Goal: Task Accomplishment & Management: Manage account settings

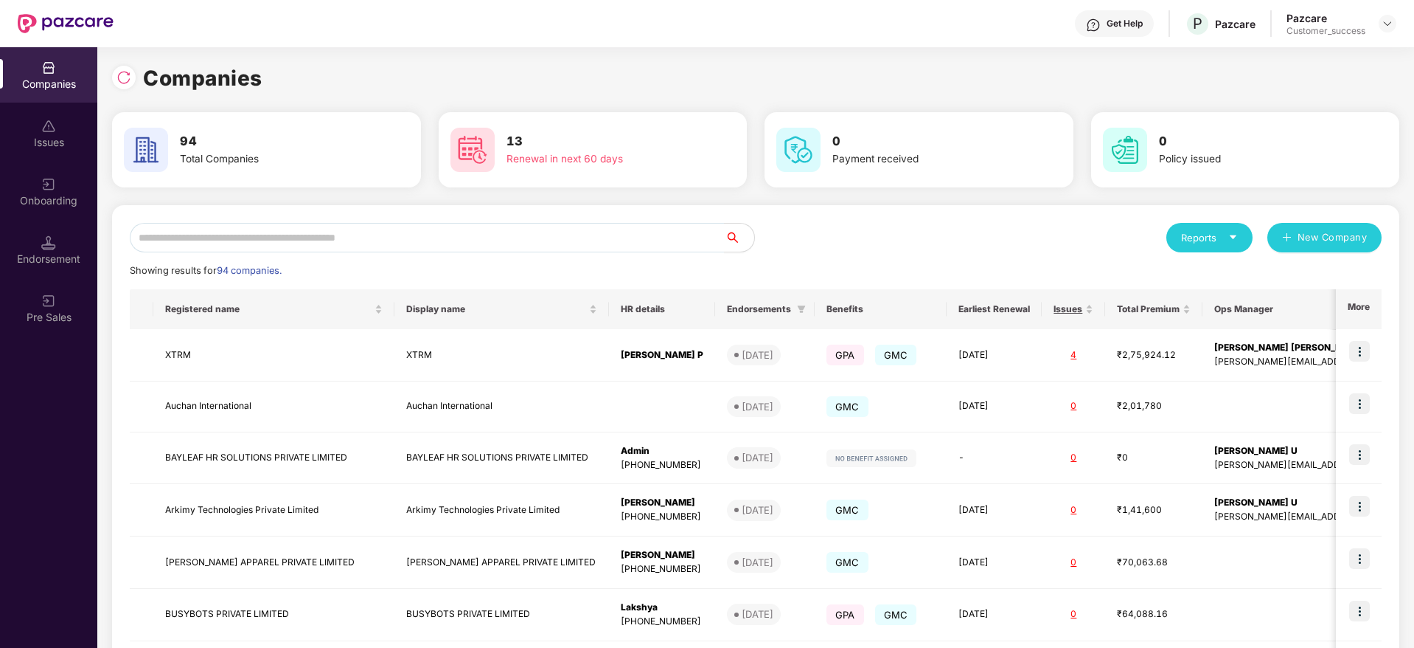
scroll to position [0, 1]
click at [259, 237] on input "text" at bounding box center [427, 237] width 595 height 29
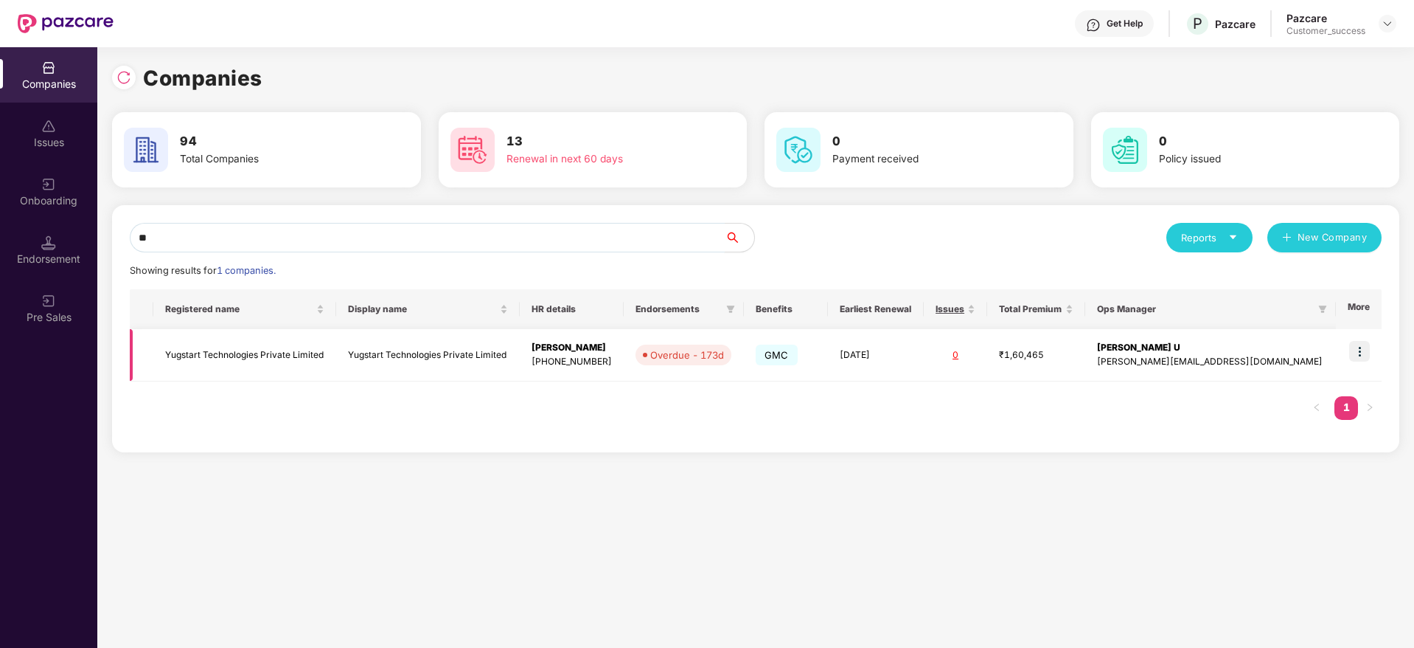
type input "**"
click at [1353, 345] on img at bounding box center [1360, 351] width 21 height 21
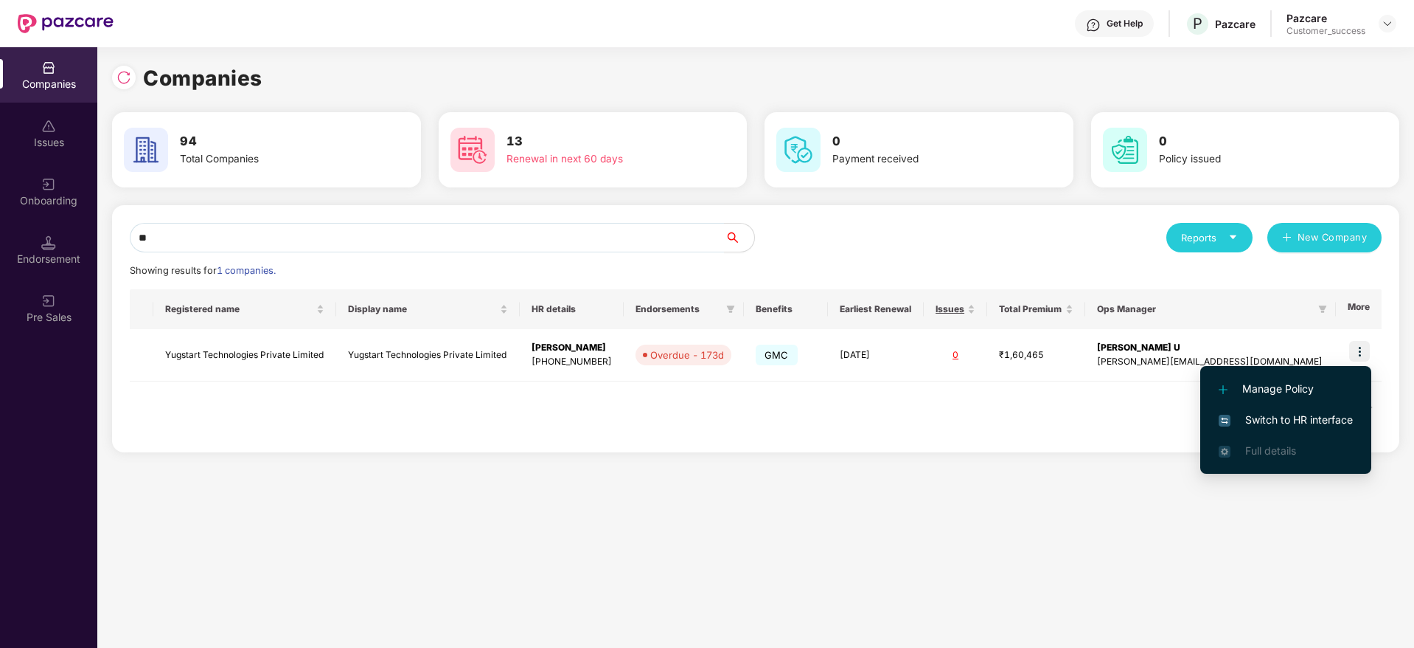
click at [1319, 412] on span "Switch to HR interface" at bounding box center [1286, 420] width 134 height 16
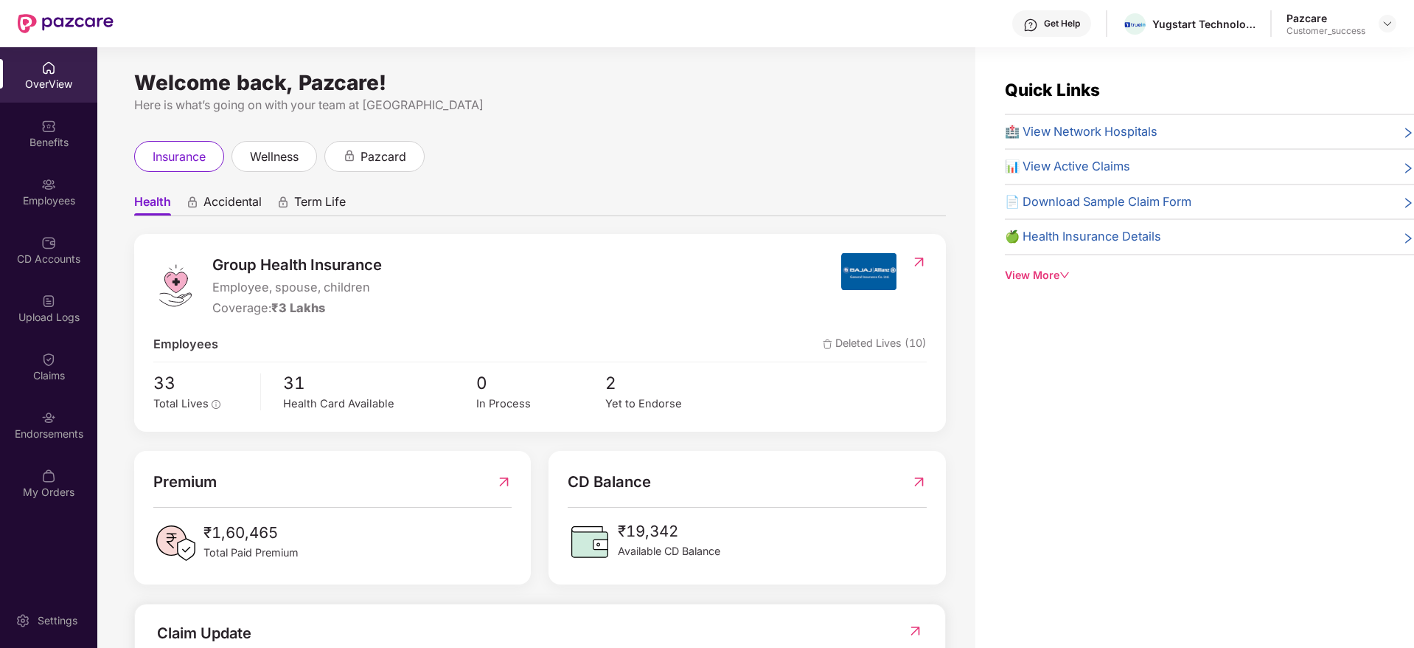
click at [21, 197] on div "Employees" at bounding box center [48, 200] width 97 height 15
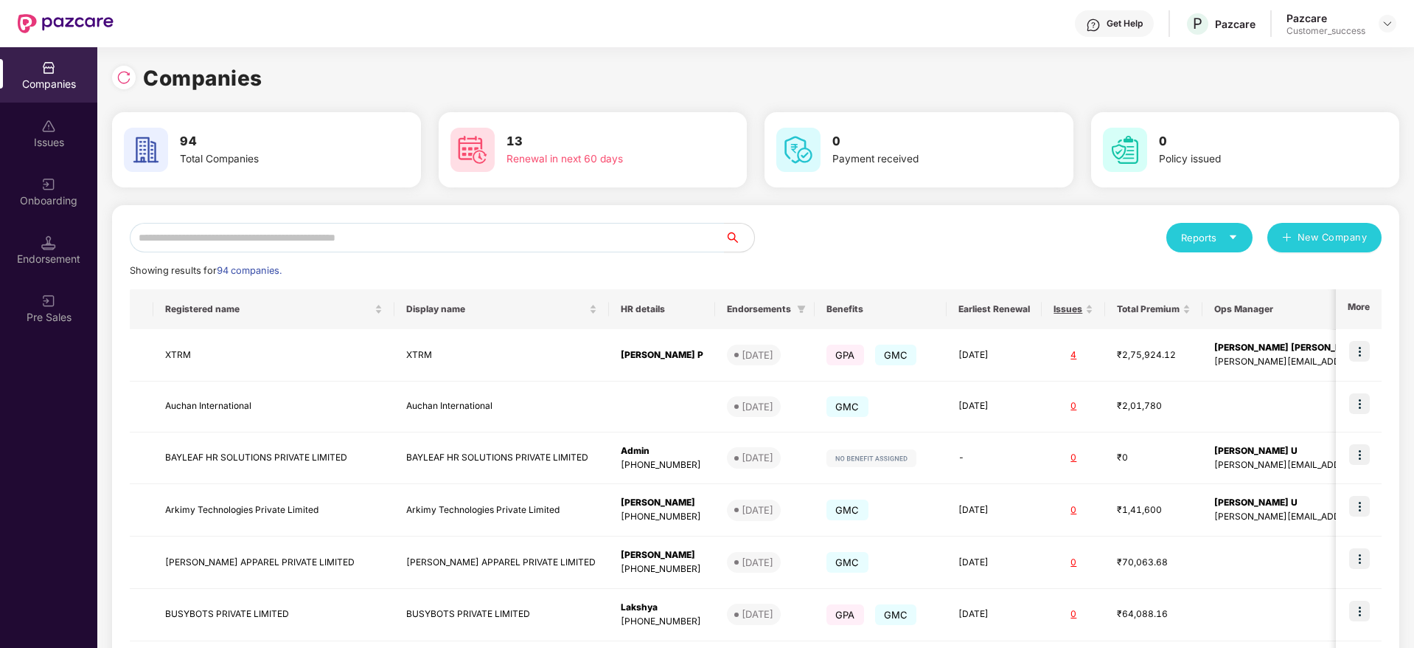
scroll to position [0, 1]
click at [263, 244] on input "text" at bounding box center [427, 237] width 595 height 29
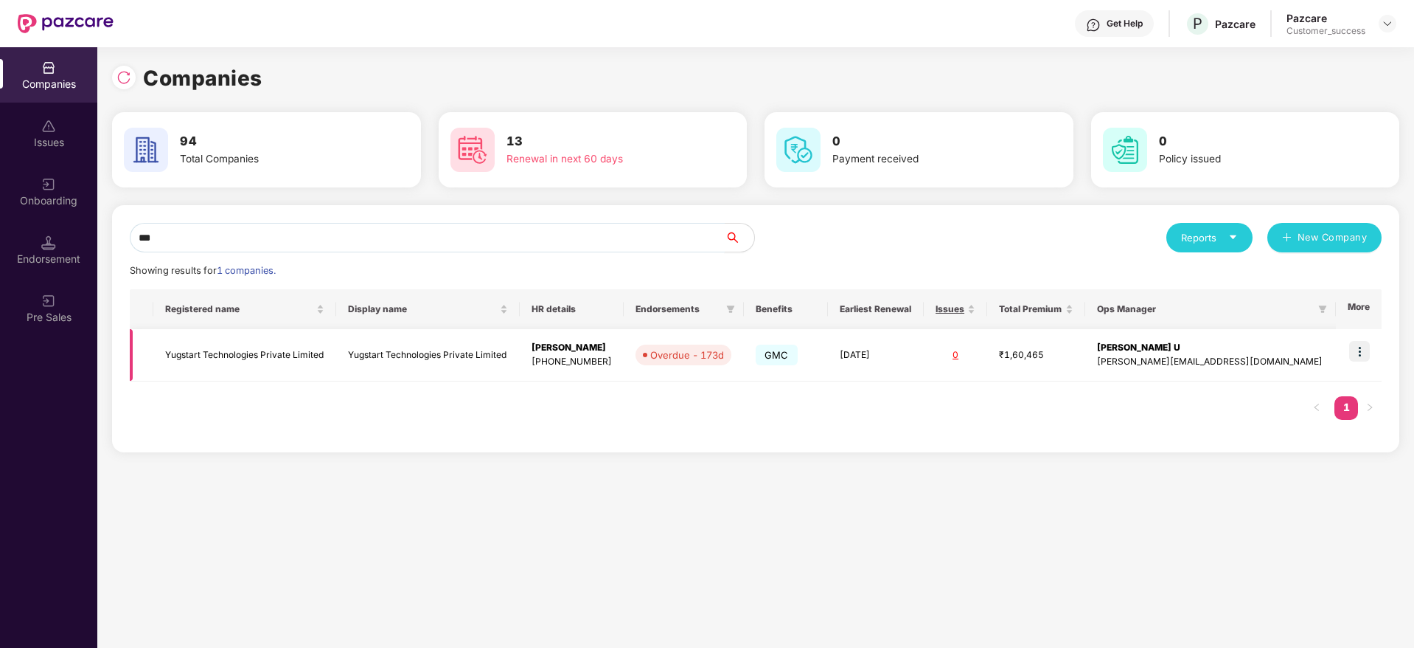
type input "***"
click at [263, 351] on td "Yugstart Technologies Private Limited" at bounding box center [244, 355] width 183 height 52
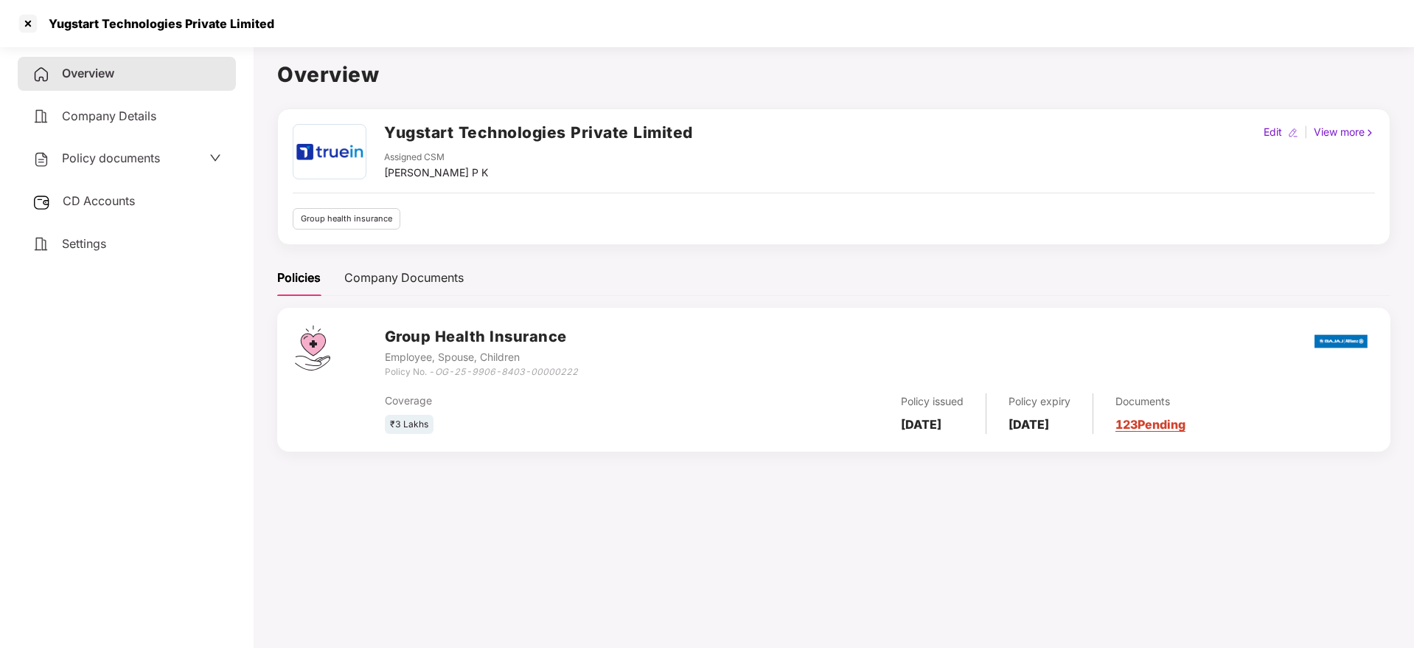
click at [450, 135] on h2 "Yugstart Technologies Private Limited" at bounding box center [538, 132] width 309 height 24
copy h2 "Yugstart Technologies Private Limited"
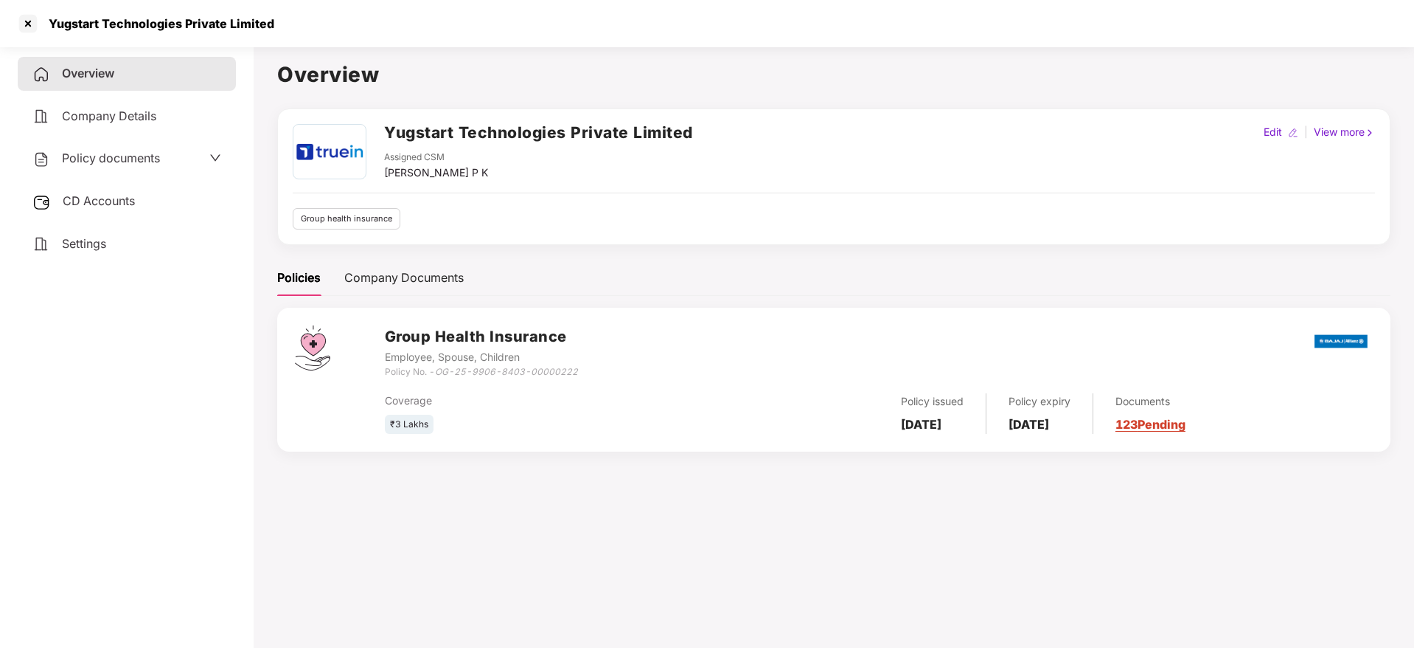
click at [101, 151] on span "Policy documents" at bounding box center [111, 157] width 98 height 15
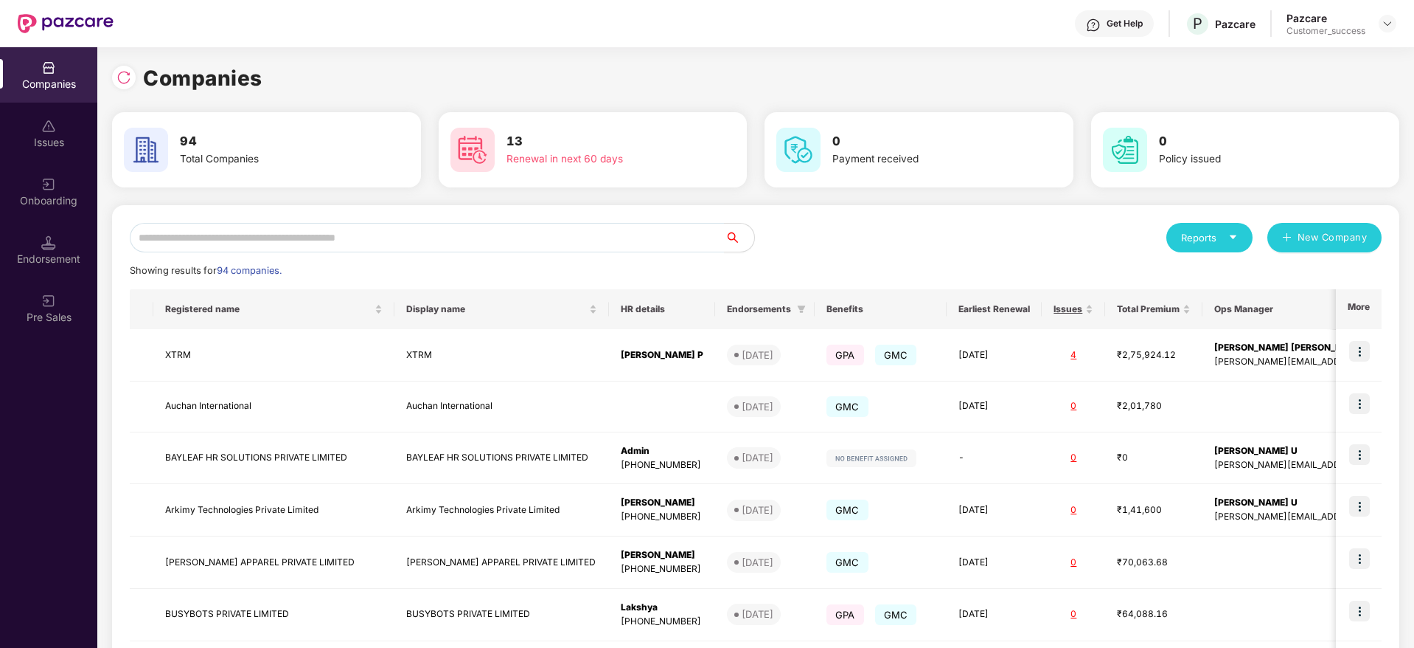
scroll to position [0, 1]
click at [243, 227] on input "text" at bounding box center [427, 237] width 595 height 29
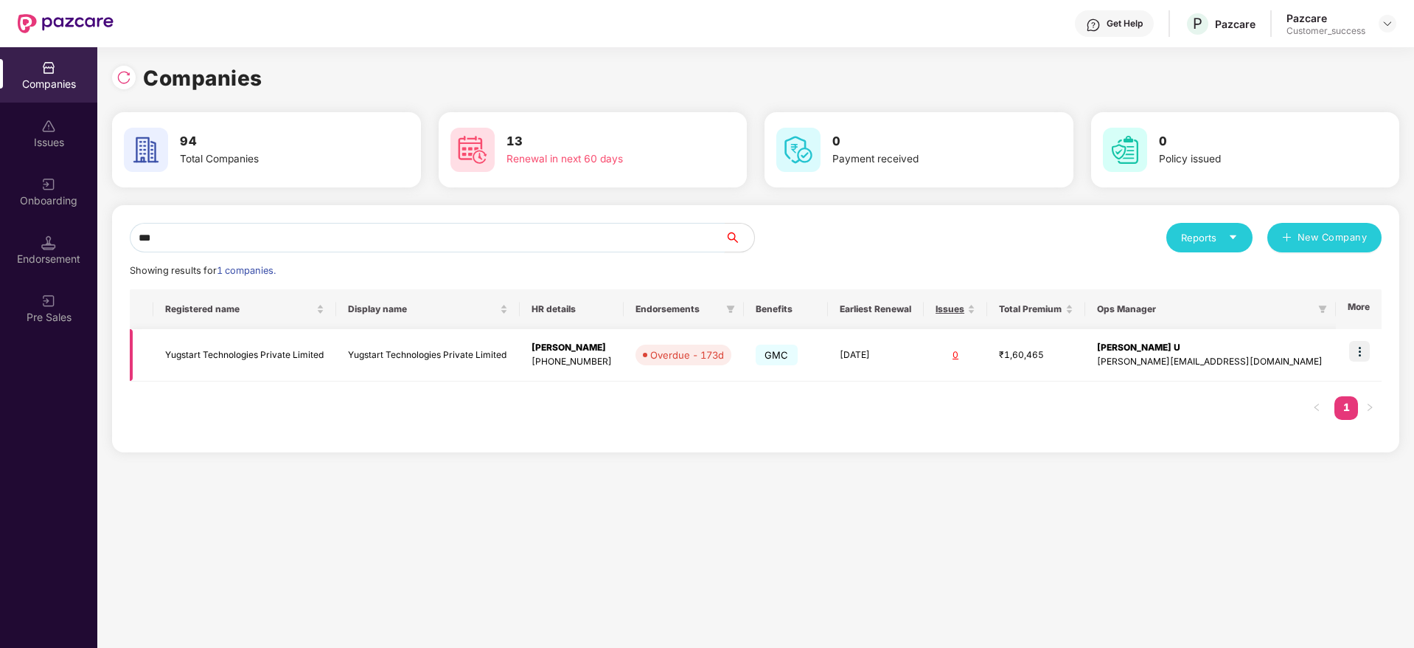
type input "***"
click at [1365, 353] on img at bounding box center [1360, 351] width 21 height 21
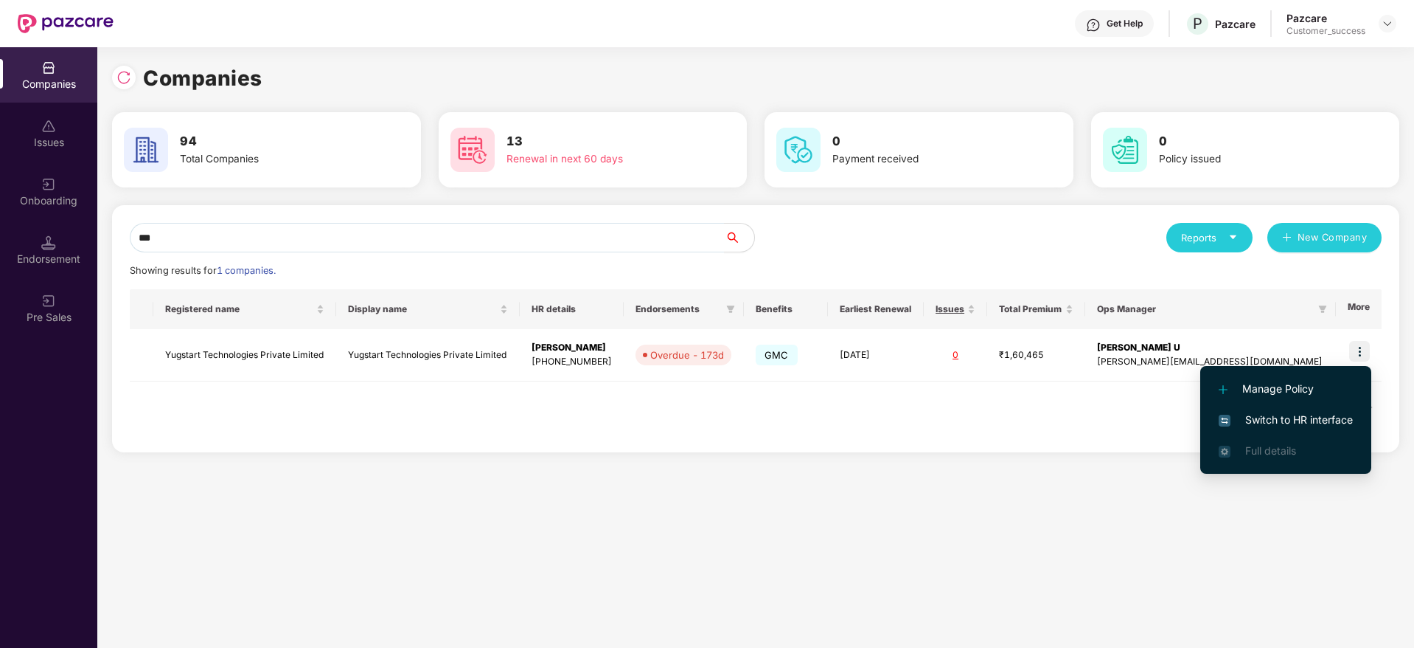
click at [1281, 414] on span "Switch to HR interface" at bounding box center [1286, 420] width 134 height 16
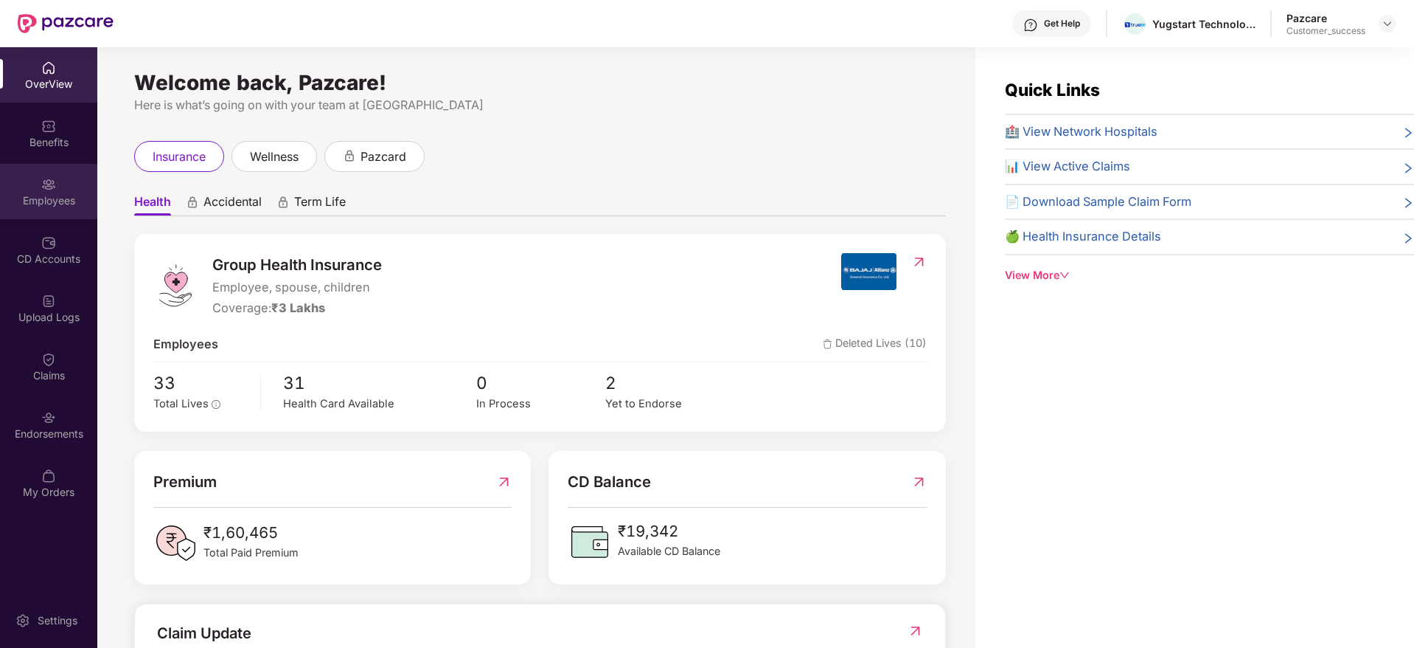
click at [39, 201] on div "Employees" at bounding box center [48, 200] width 97 height 15
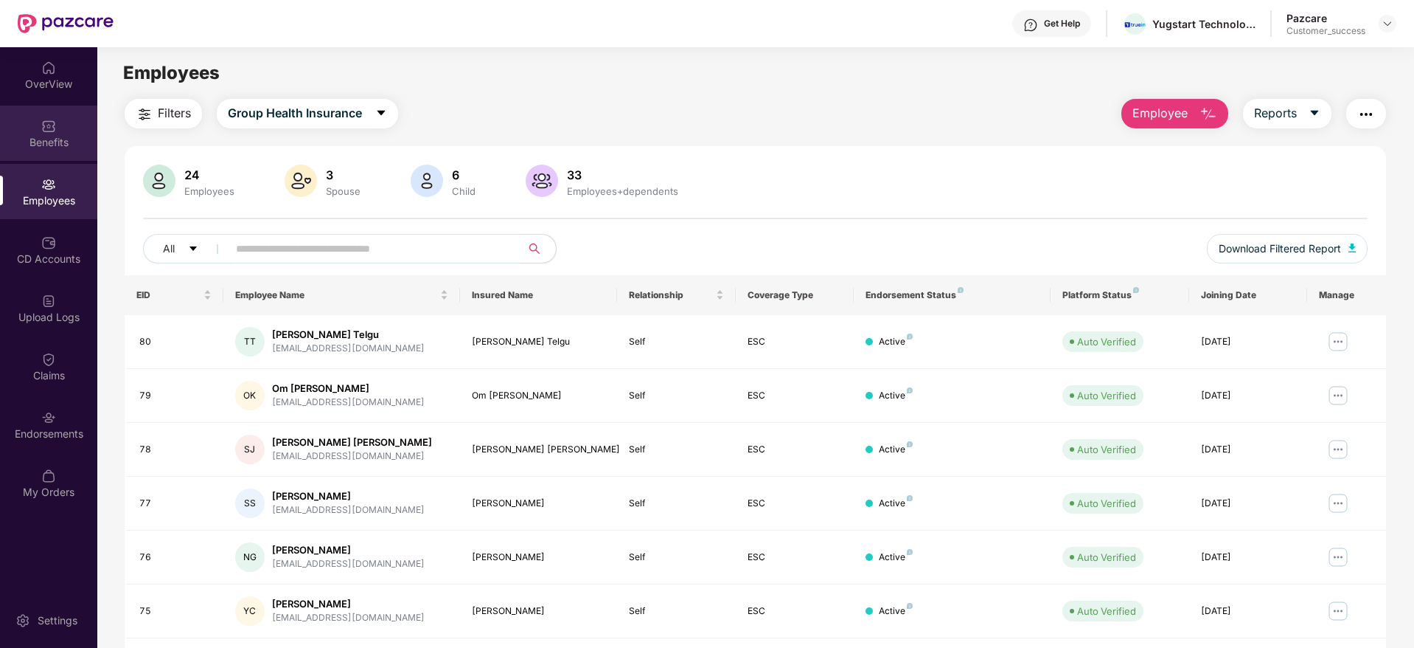
click at [49, 141] on div "Benefits" at bounding box center [48, 142] width 97 height 15
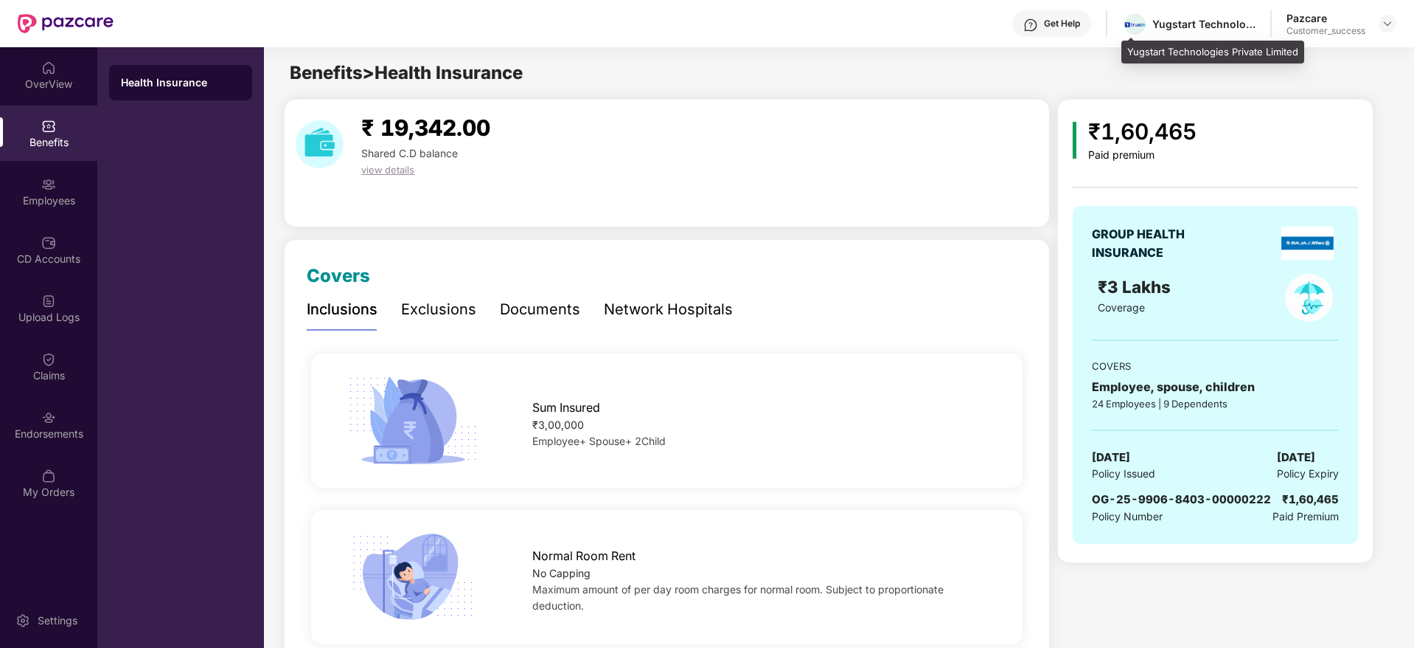
click at [1212, 24] on div "Yugstart Technologies Private Limited" at bounding box center [1204, 24] width 103 height 14
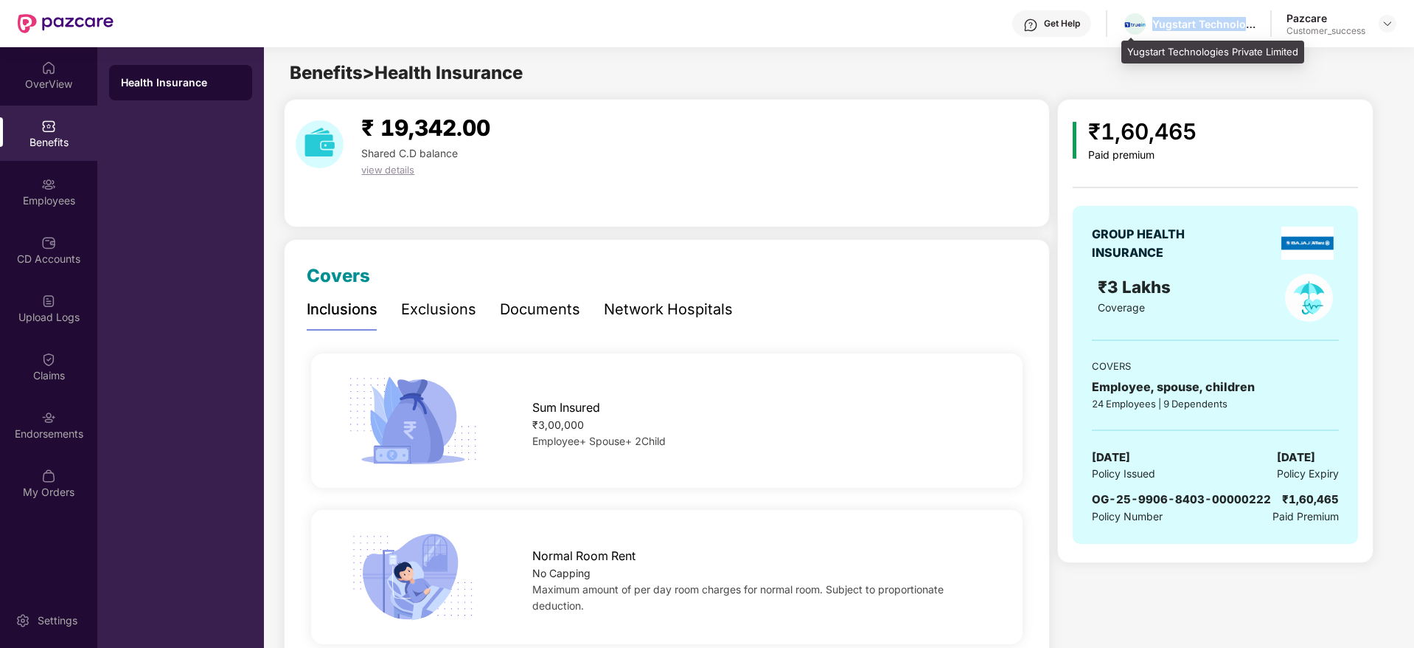
click at [1212, 24] on div "Yugstart Technologies Private Limited" at bounding box center [1204, 24] width 103 height 14
copy div "Yugstart Technologies Private Limited"
click at [1130, 493] on span "OG-25-9906-8403-00000222" at bounding box center [1181, 499] width 179 height 14
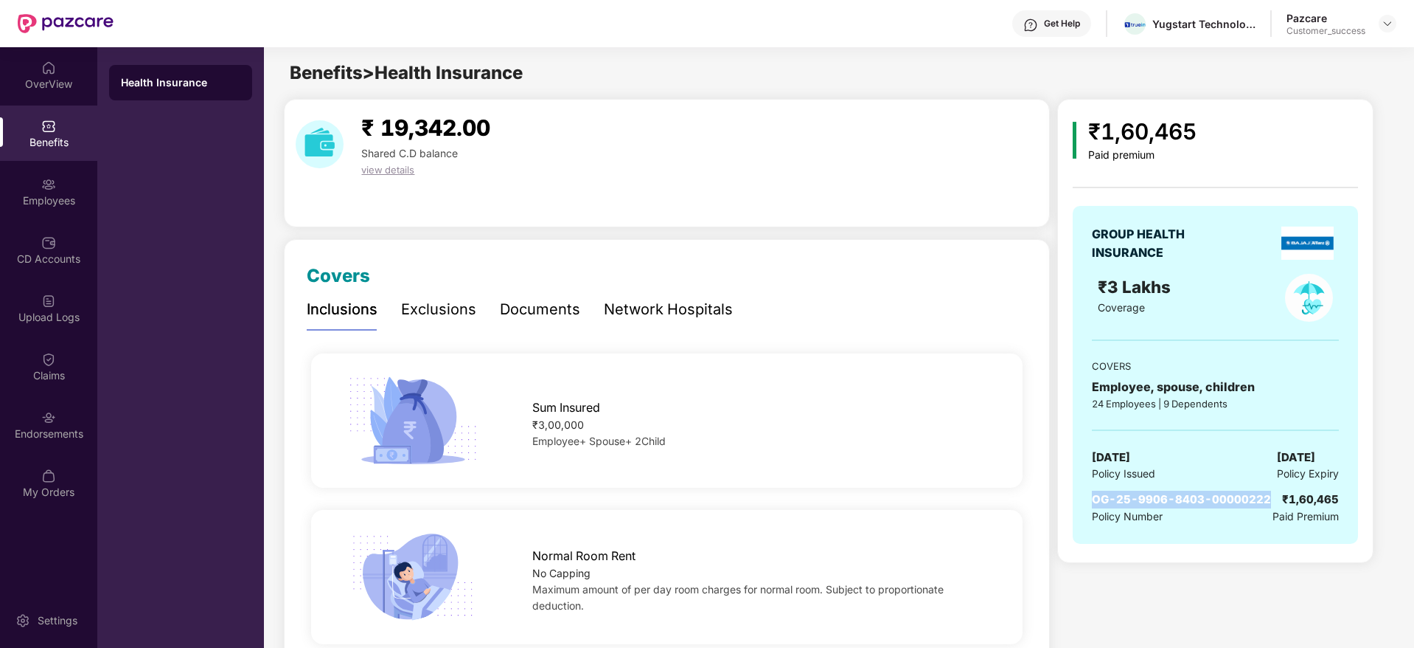
click at [1130, 493] on span "OG-25-9906-8403-00000222" at bounding box center [1181, 499] width 179 height 14
copy span "OG-25-9906-8403-00000222"
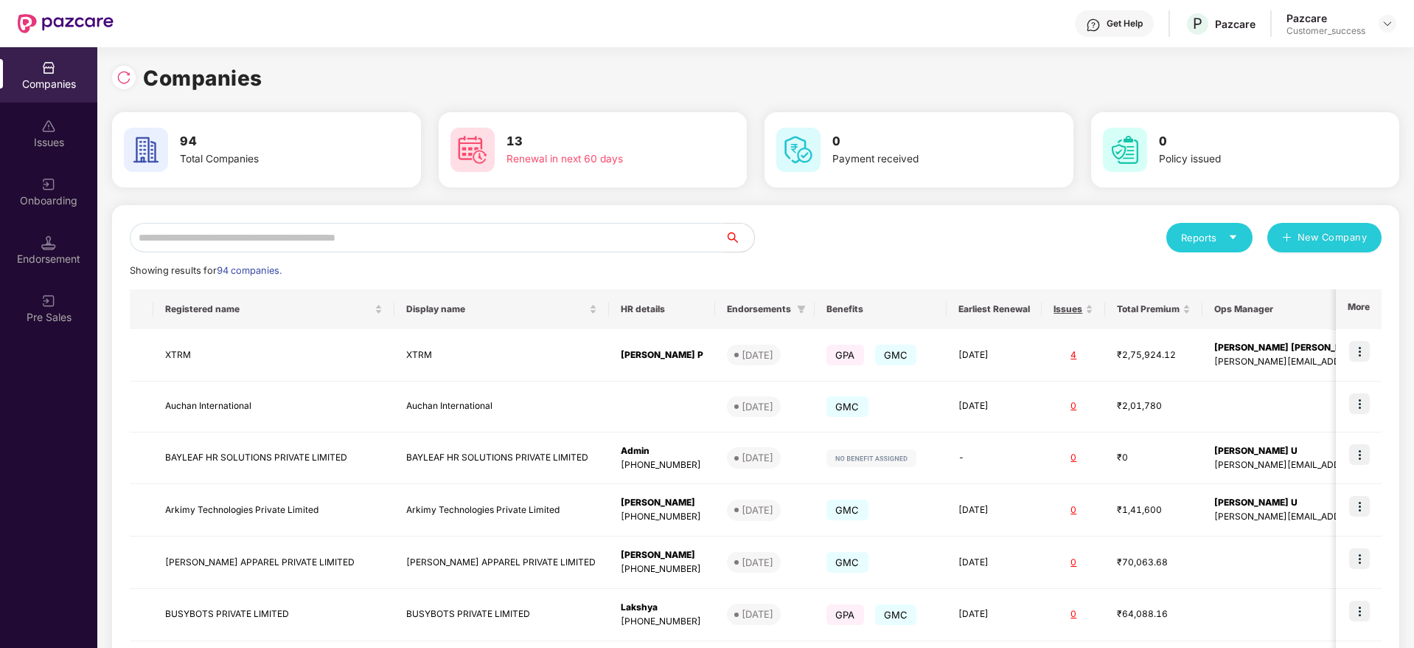
click at [276, 237] on input "text" at bounding box center [427, 237] width 595 height 29
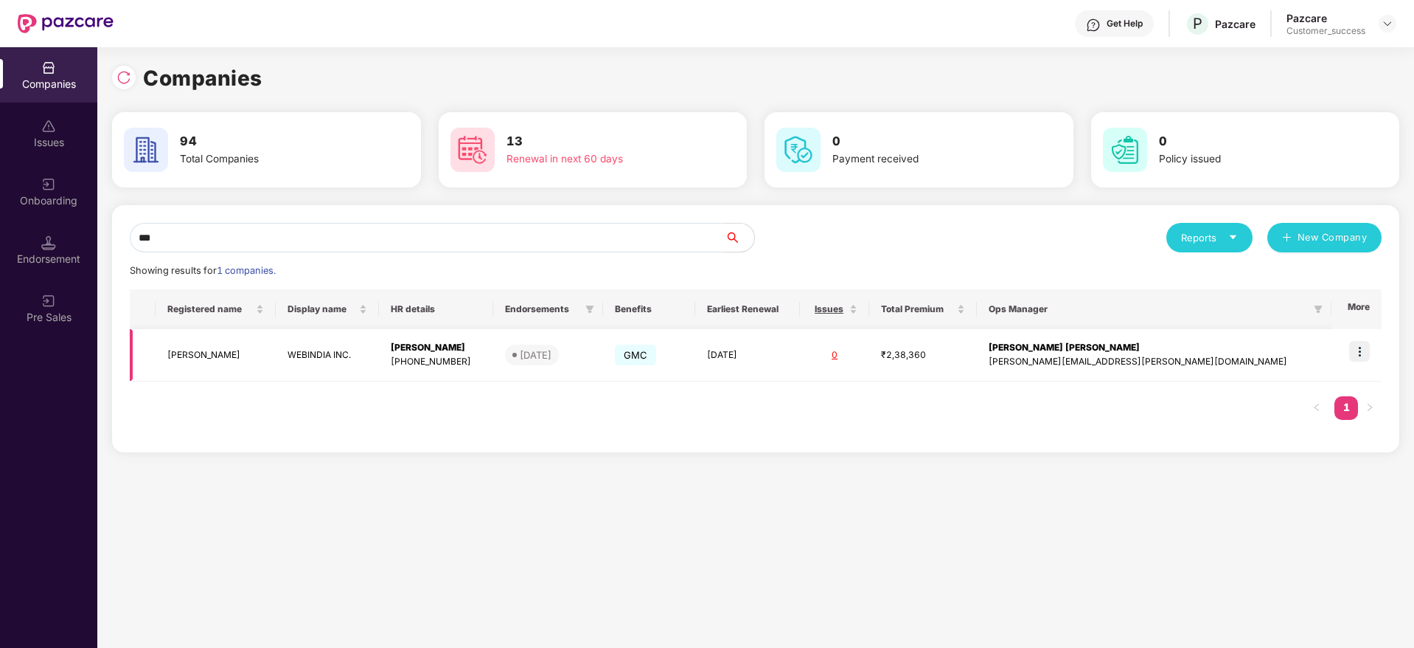
type input "***"
click at [1347, 359] on td at bounding box center [1357, 355] width 50 height 52
click at [1361, 352] on img at bounding box center [1360, 351] width 21 height 21
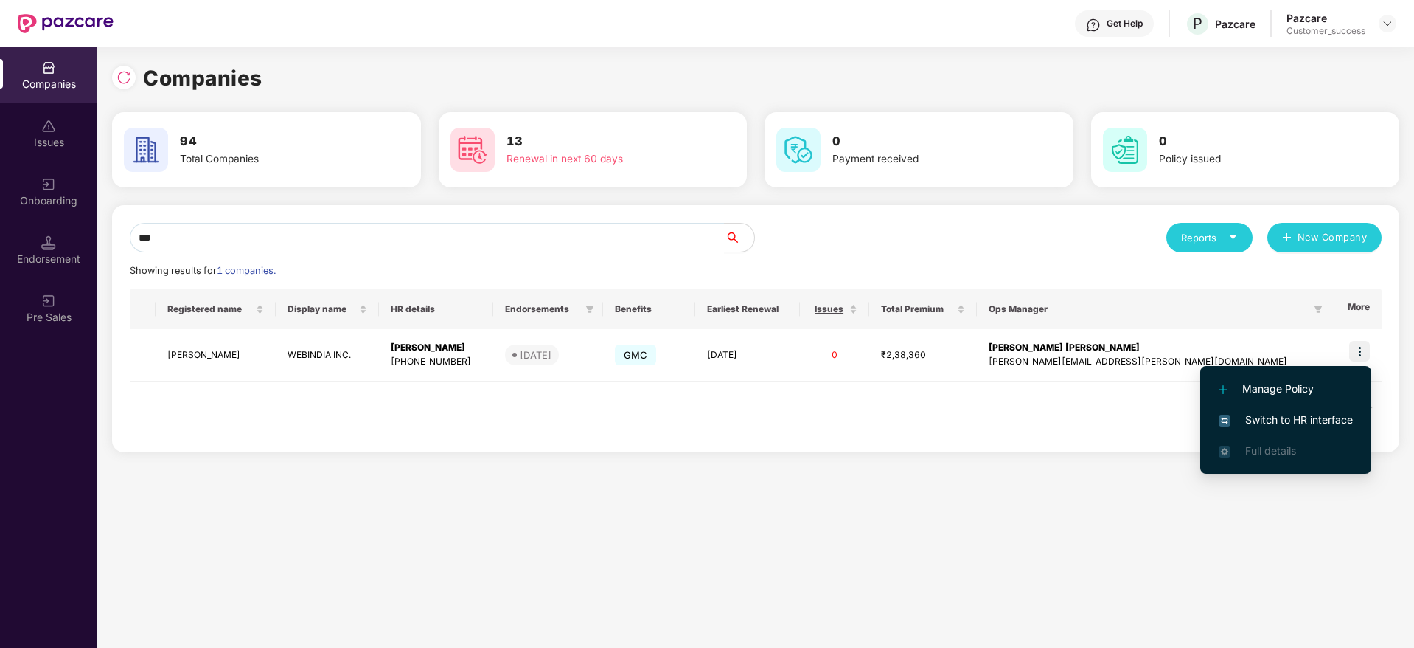
click at [1299, 423] on span "Switch to HR interface" at bounding box center [1286, 420] width 134 height 16
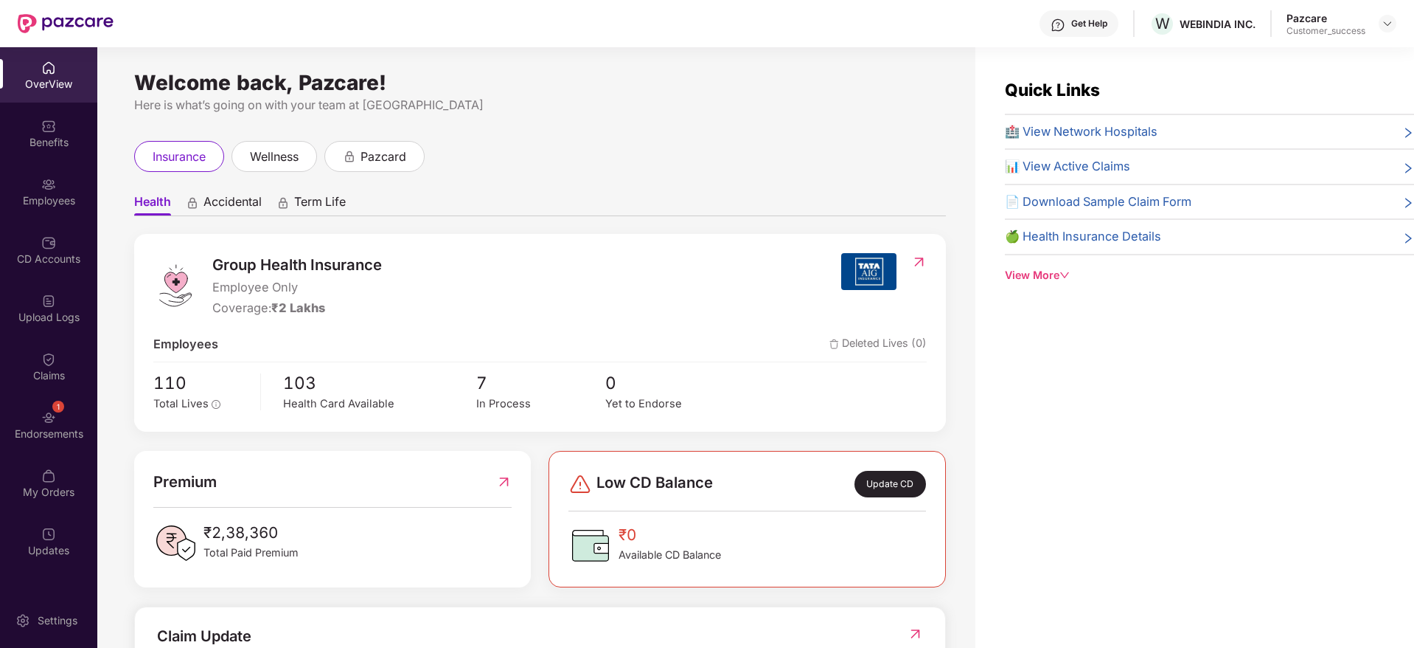
click at [82, 201] on div "Employees" at bounding box center [48, 200] width 97 height 15
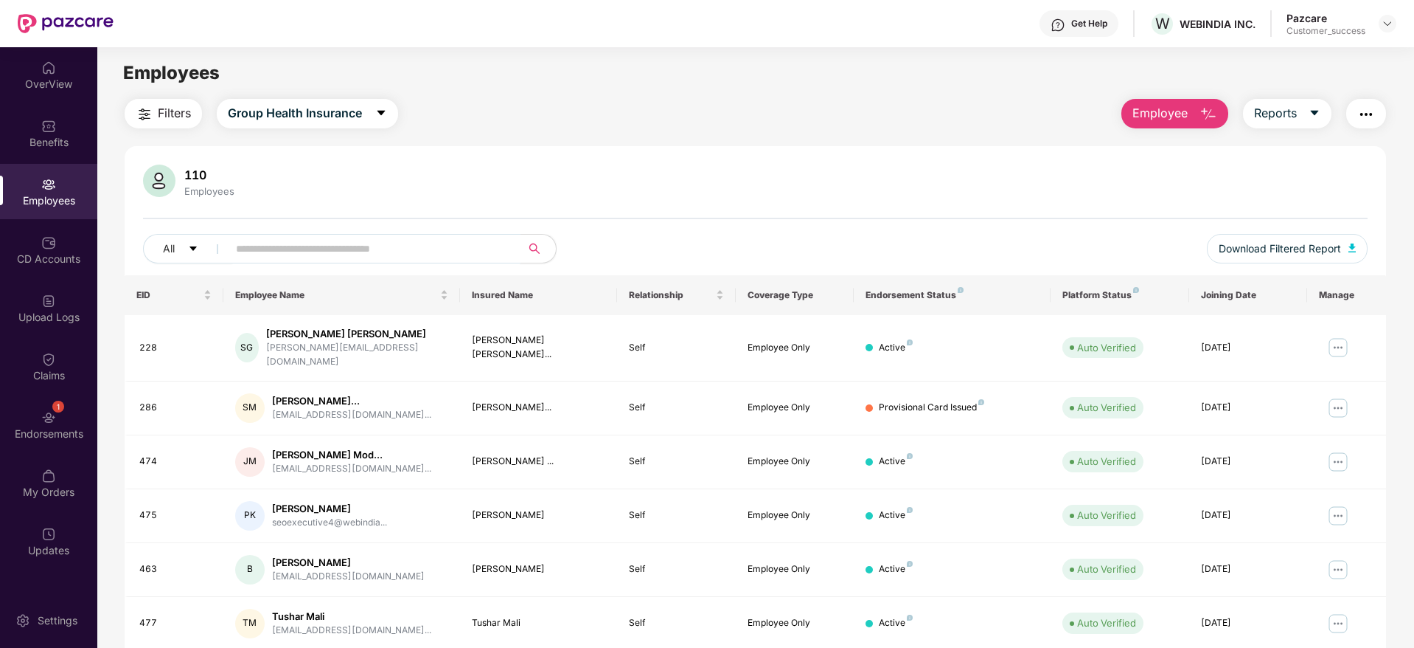
click at [302, 245] on input "text" at bounding box center [368, 248] width 265 height 22
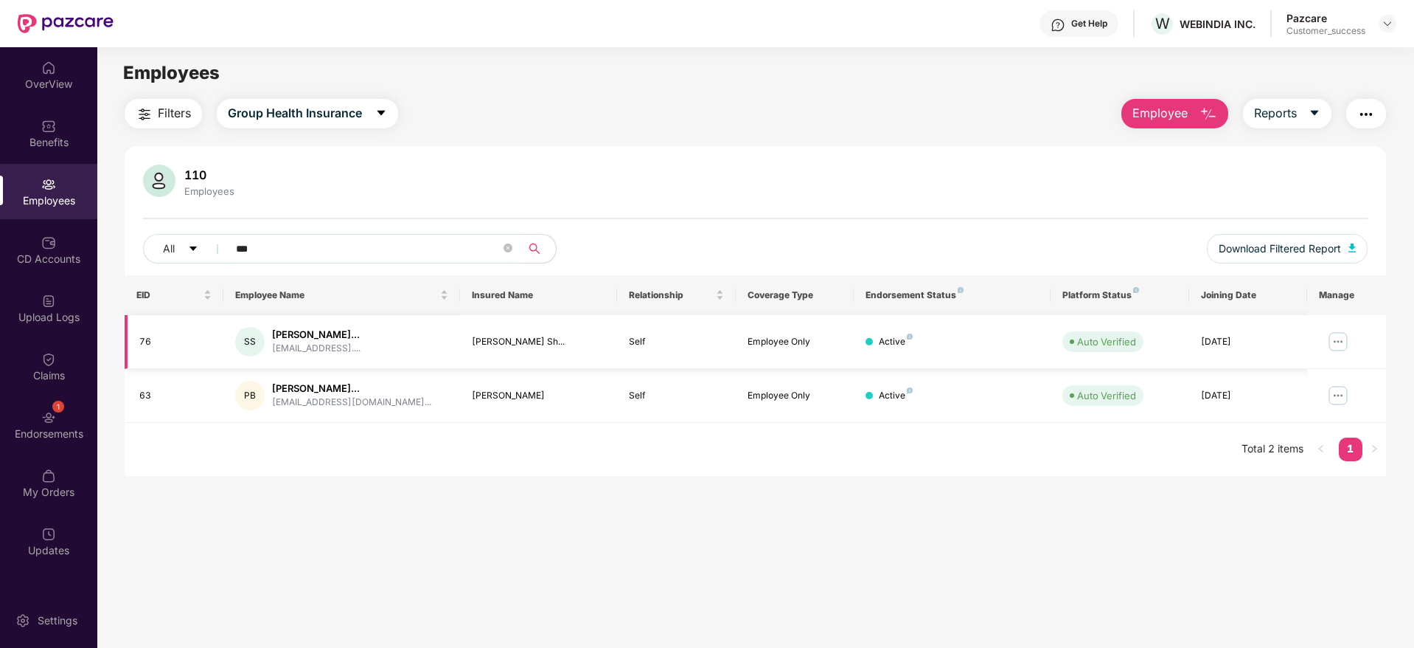
type input "***"
click at [1332, 339] on img at bounding box center [1339, 342] width 24 height 24
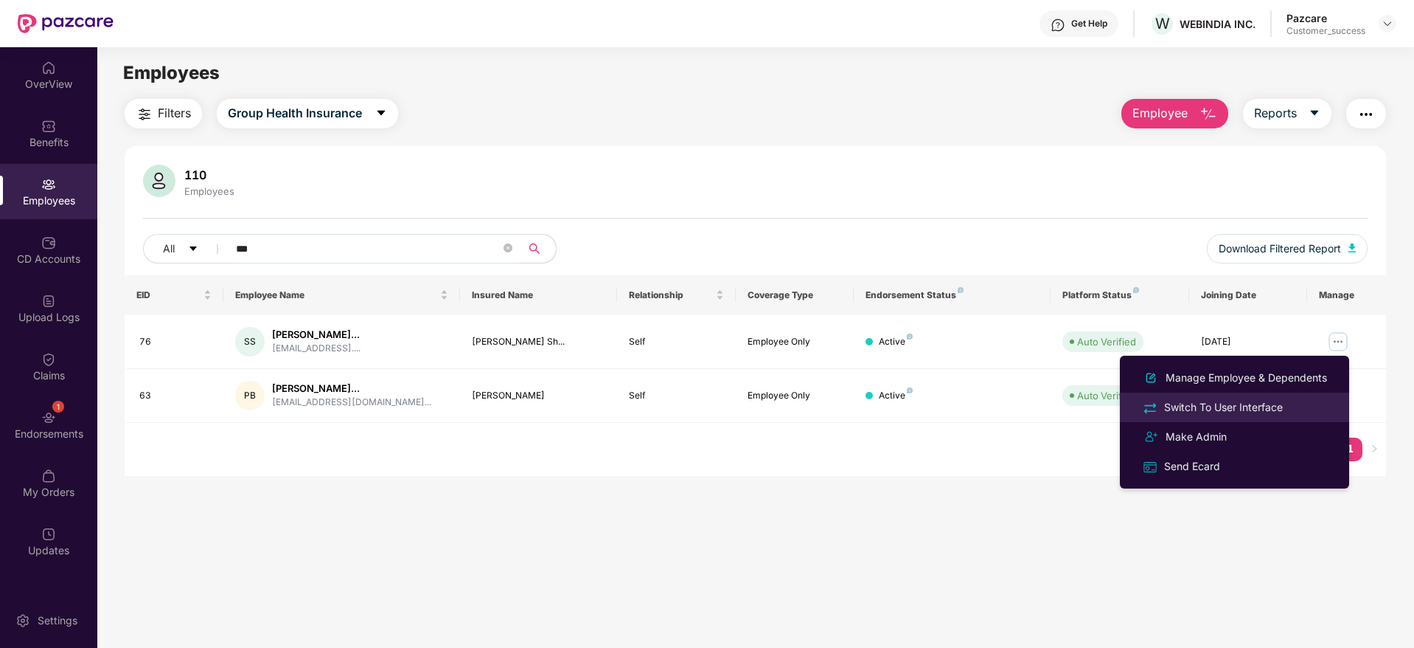
click at [1266, 406] on div "Switch To User Interface" at bounding box center [1224, 407] width 125 height 16
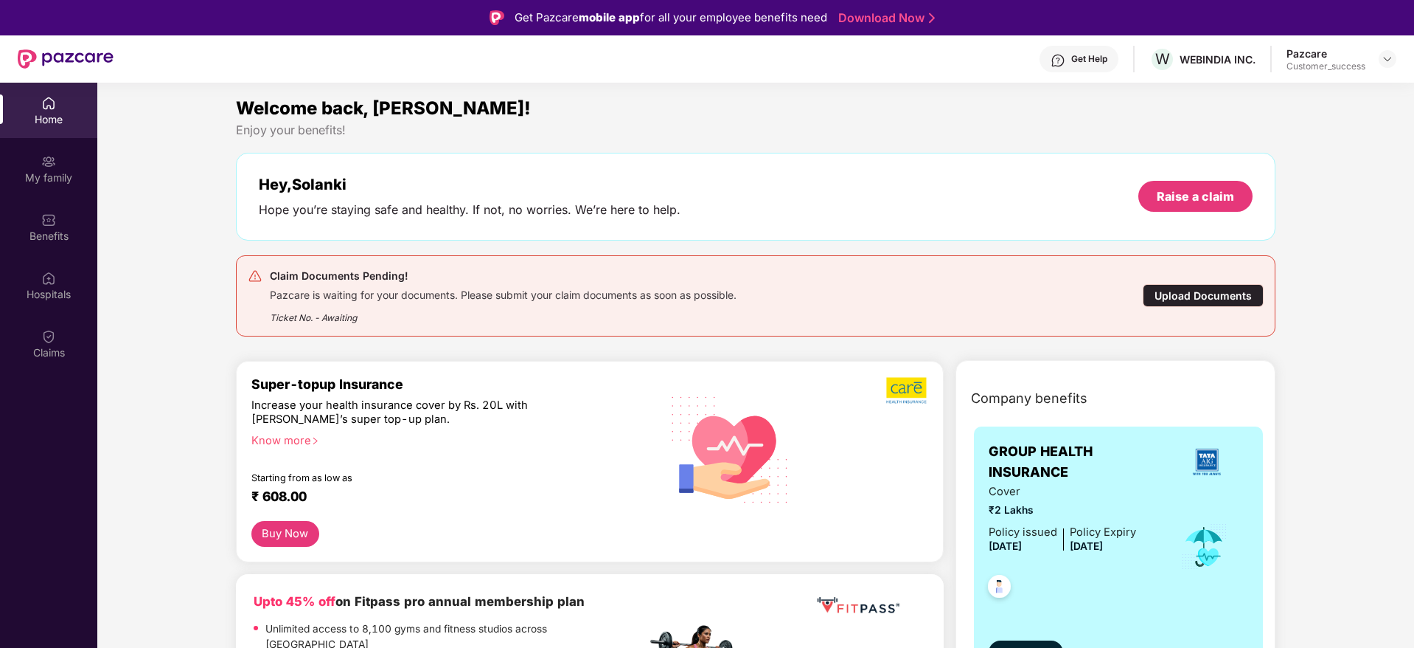
click at [1187, 290] on div "Upload Documents" at bounding box center [1203, 295] width 121 height 23
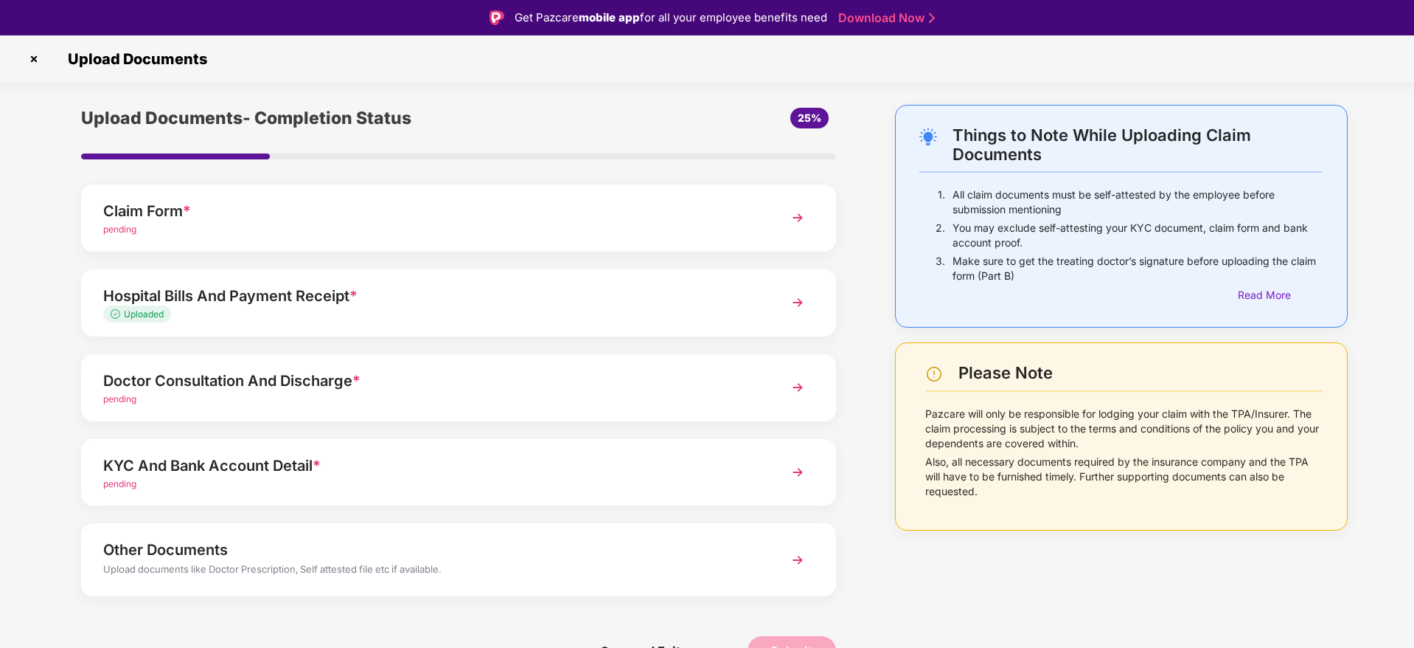
click at [521, 226] on div "pending" at bounding box center [428, 230] width 651 height 14
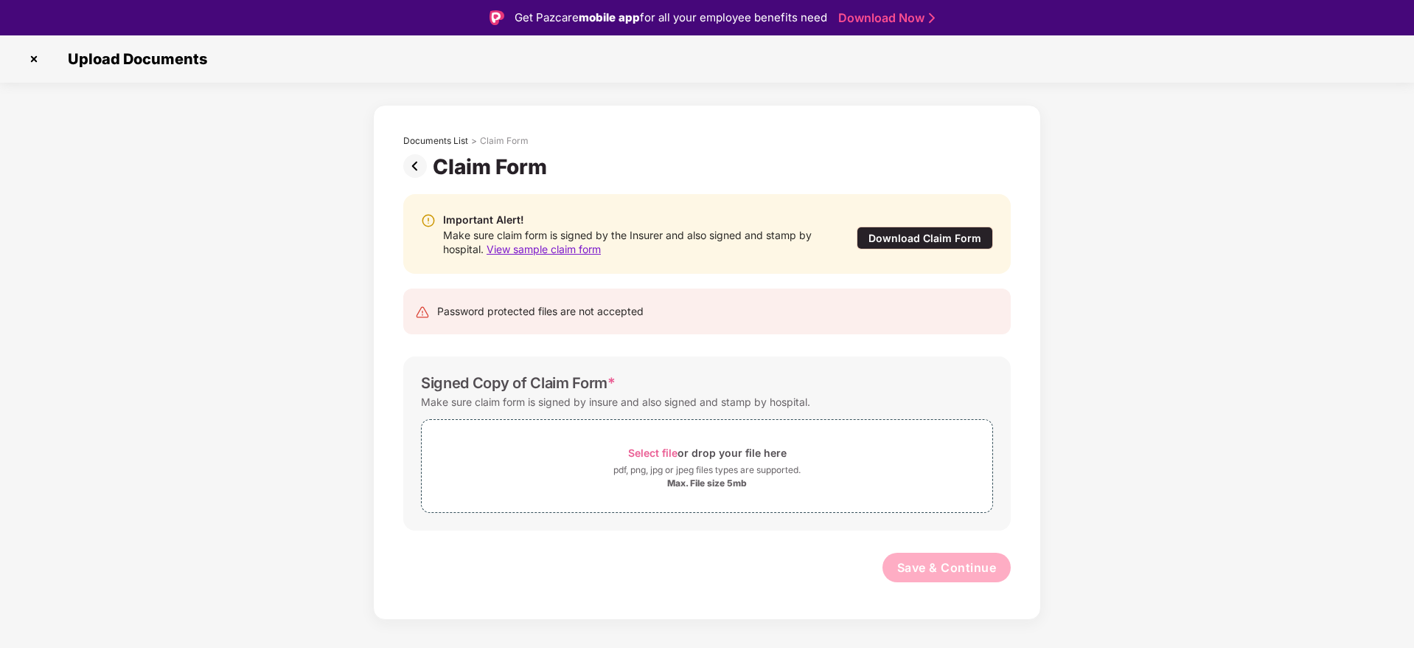
click at [28, 46] on div "Upload Documents" at bounding box center [707, 58] width 1414 height 47
click at [31, 60] on img at bounding box center [34, 59] width 24 height 24
click at [900, 241] on div "Download Claim Form" at bounding box center [925, 237] width 136 height 23
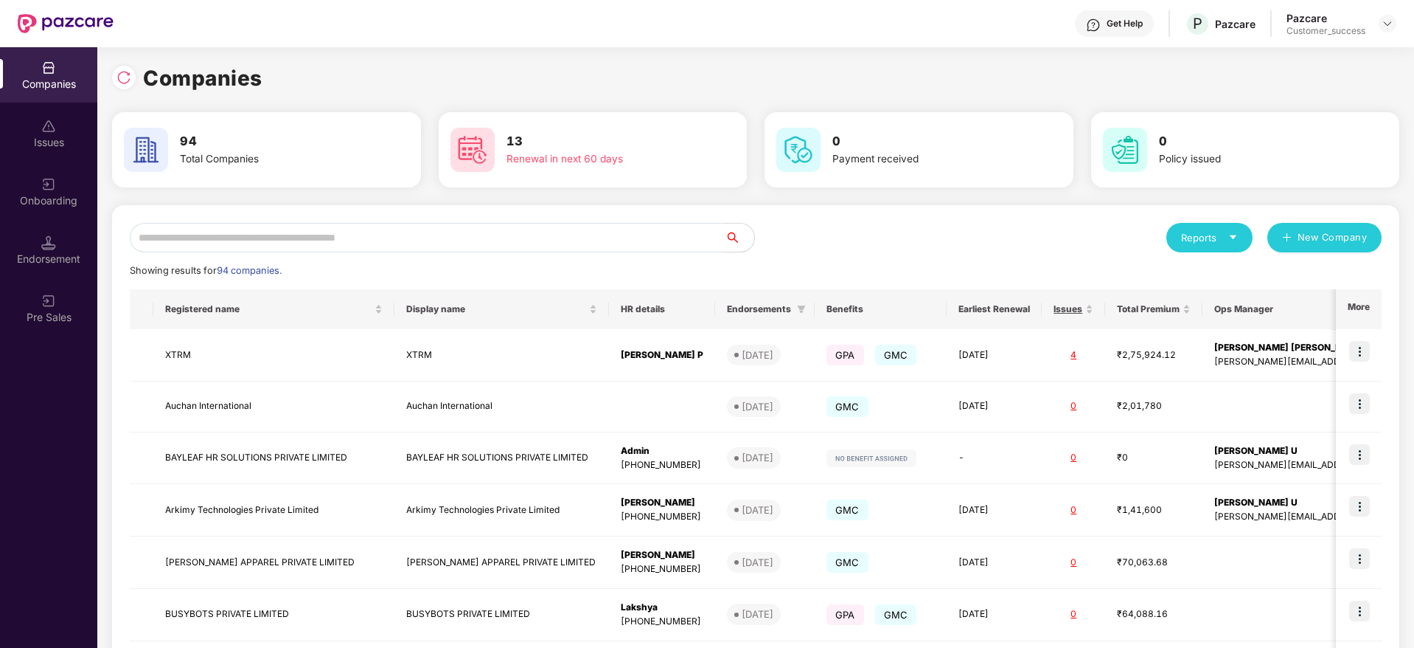
scroll to position [0, 1]
click at [219, 239] on input "text" at bounding box center [427, 237] width 595 height 29
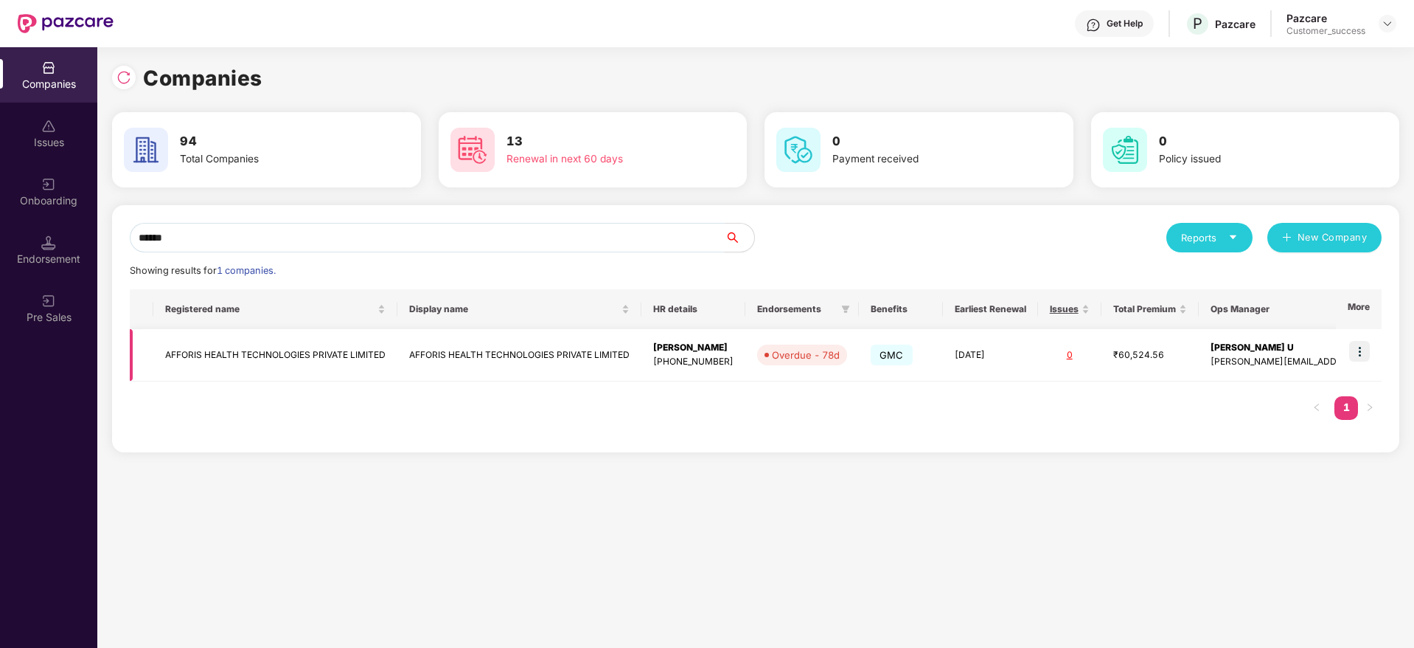
type input "******"
click at [1355, 359] on img at bounding box center [1360, 351] width 21 height 21
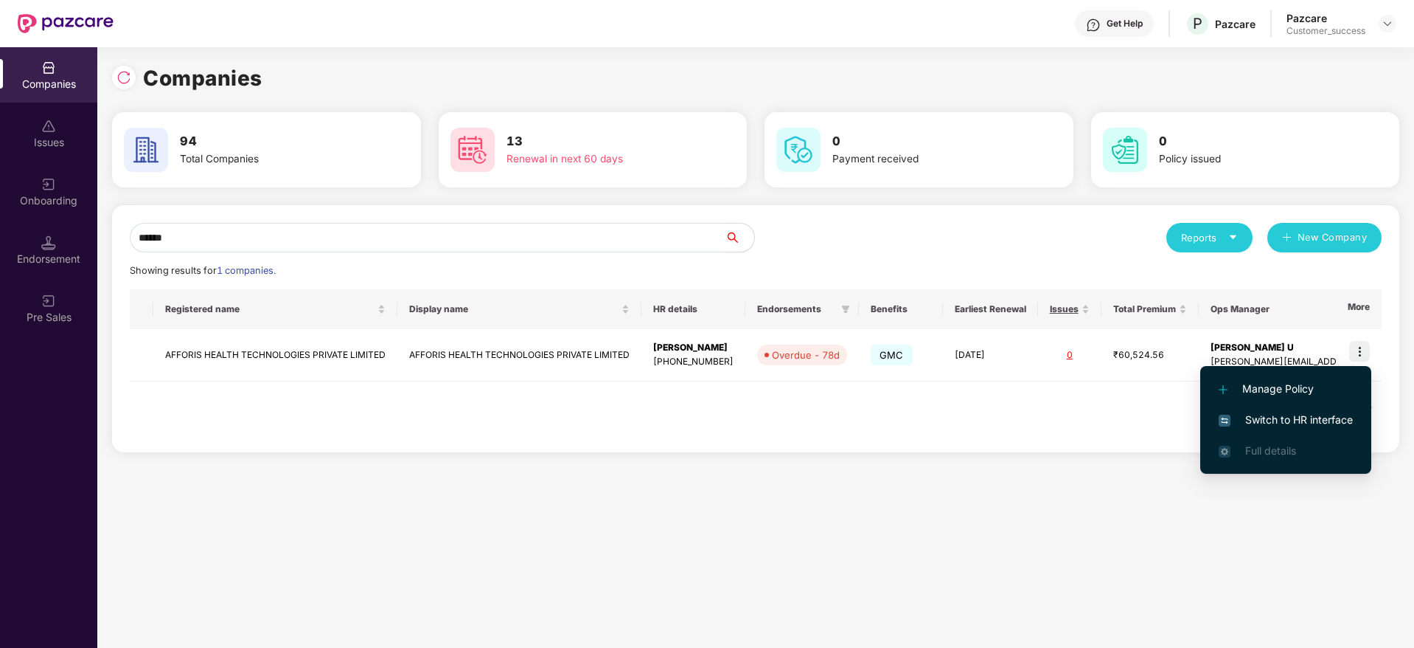
click at [1299, 431] on li "Switch to HR interface" at bounding box center [1286, 419] width 171 height 31
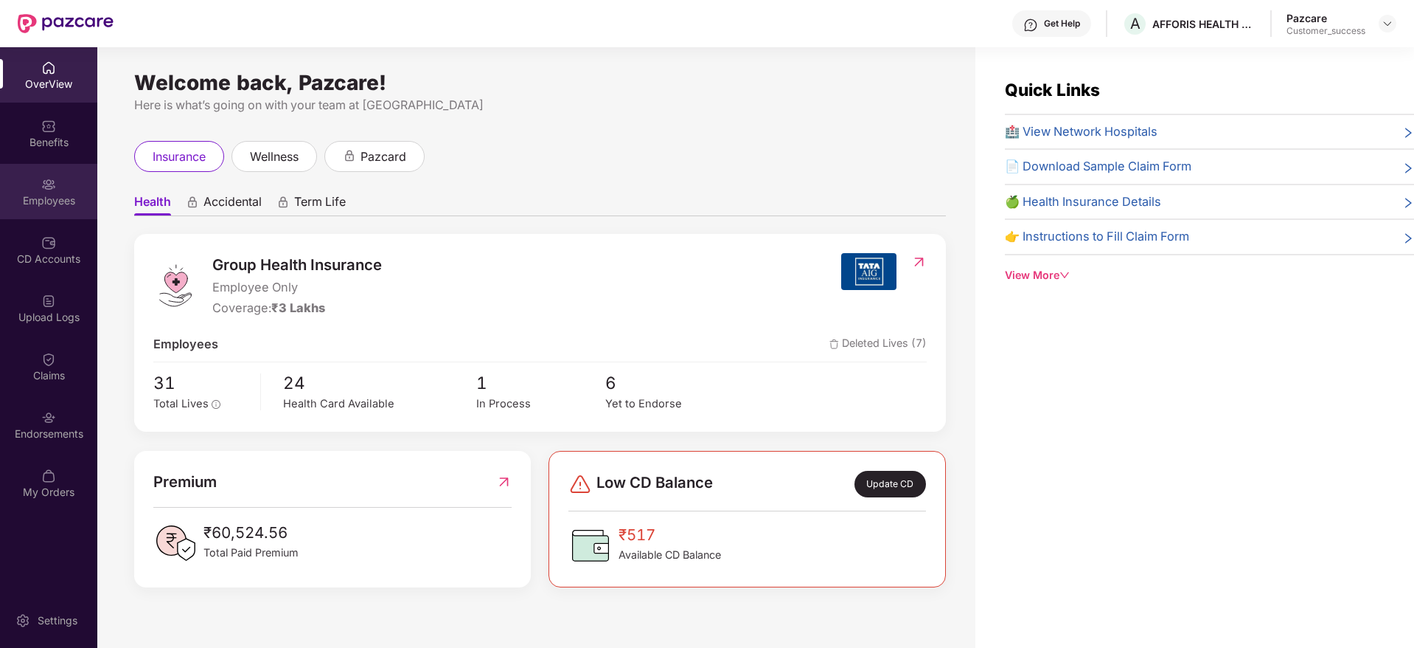
click at [88, 193] on div "Employees" at bounding box center [48, 200] width 97 height 15
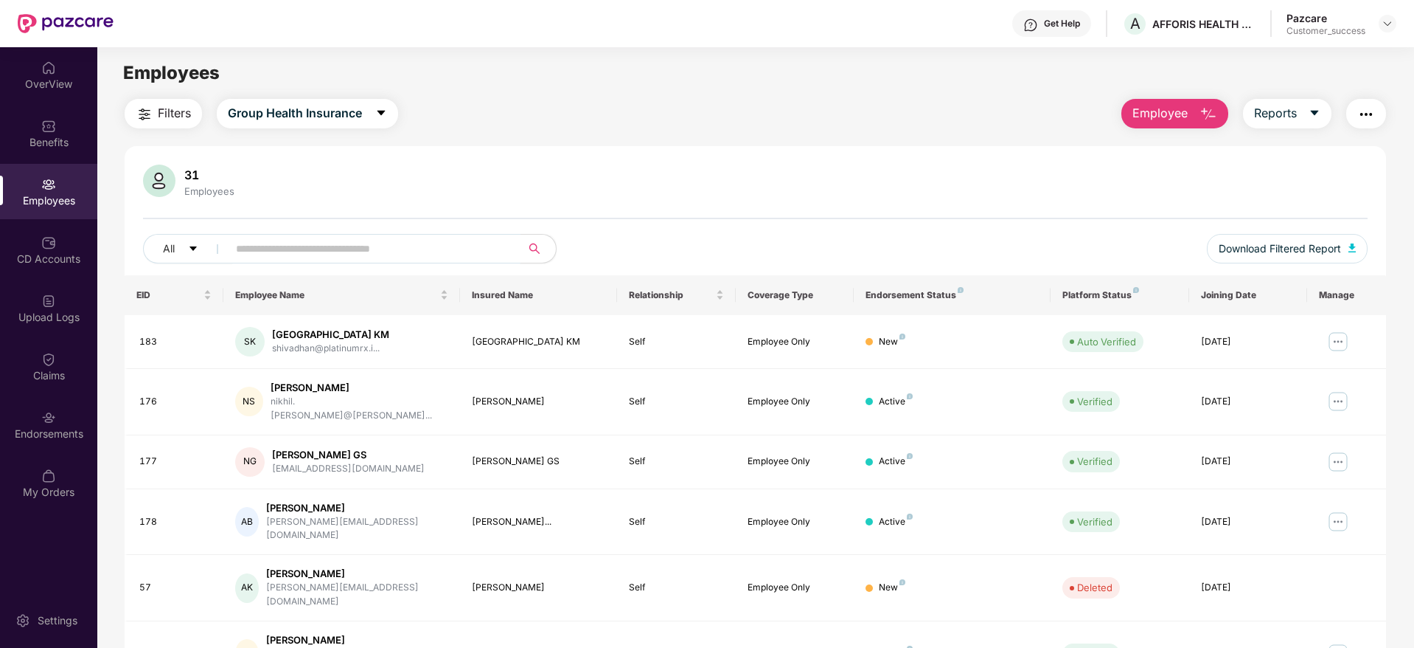
click at [251, 242] on input "text" at bounding box center [368, 248] width 265 height 22
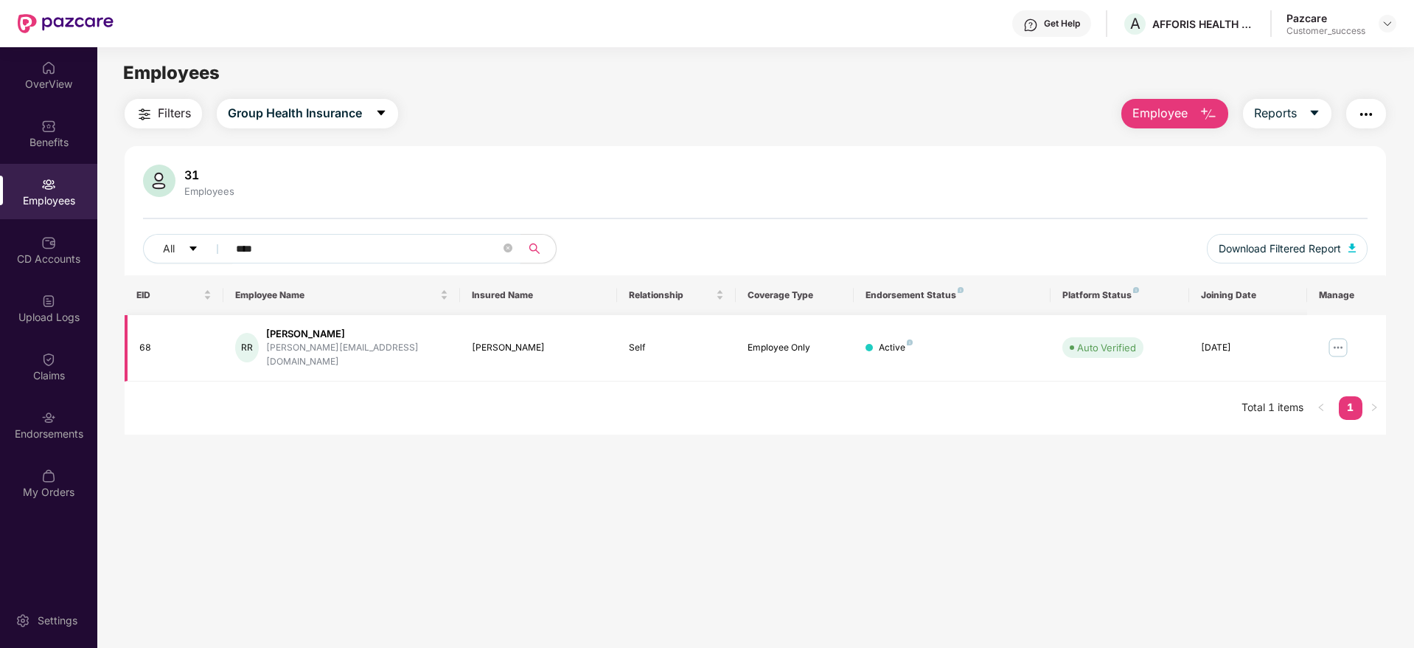
type input "****"
click at [1332, 336] on img at bounding box center [1339, 348] width 24 height 24
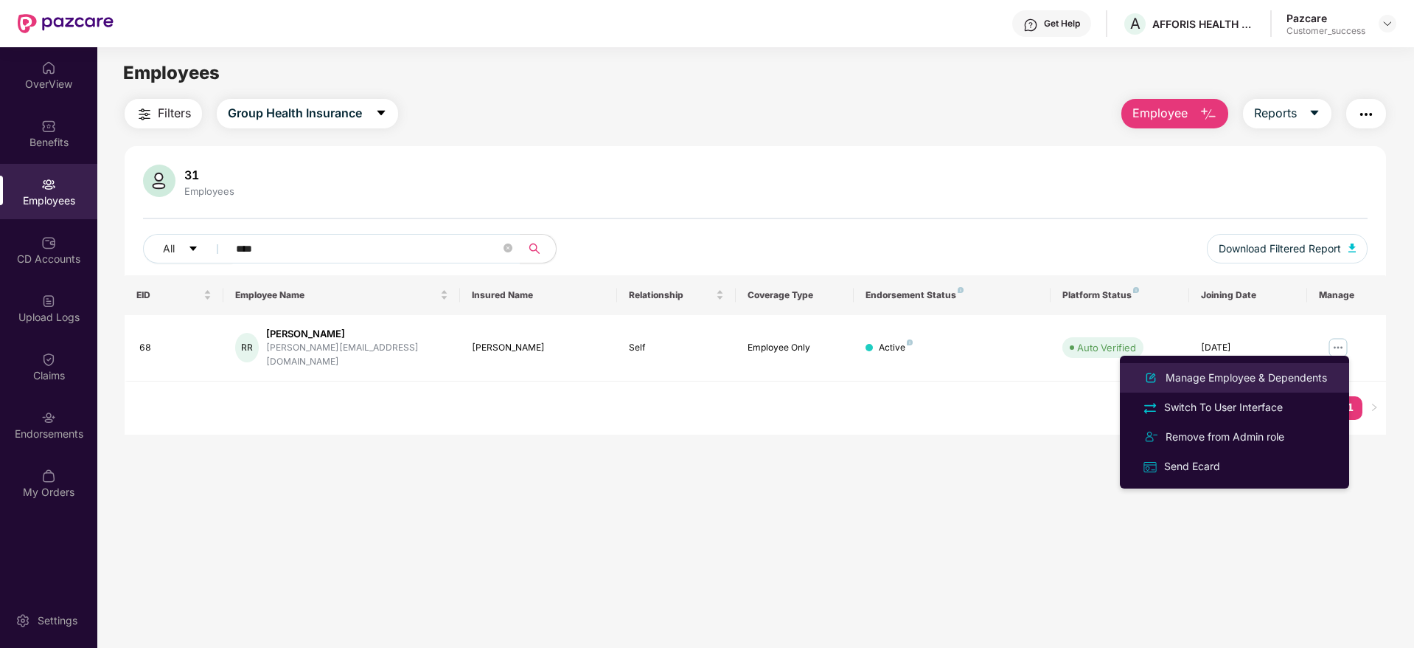
click at [1250, 375] on div "Manage Employee & Dependents" at bounding box center [1246, 377] width 167 height 16
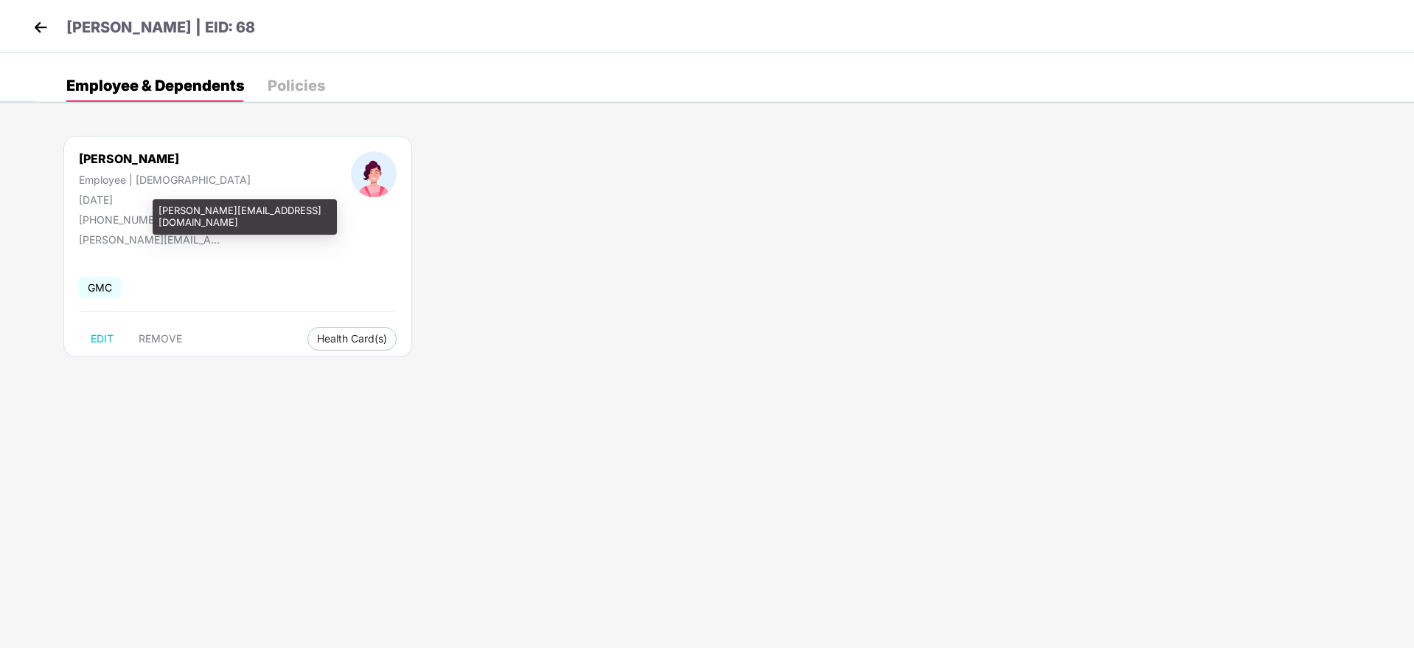
click at [136, 242] on div "riya@platinumrx.in" at bounding box center [152, 239] width 147 height 13
copy div "riya@platinumrx.in"
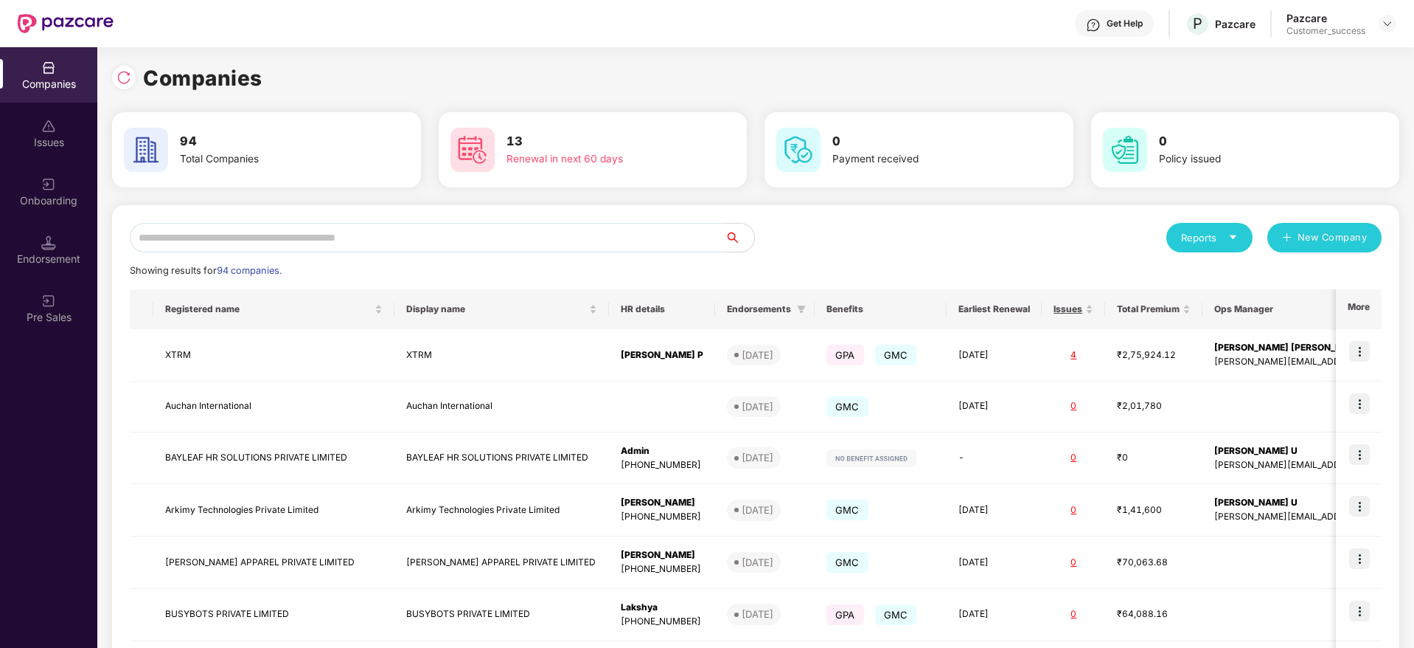
scroll to position [0, 1]
click at [209, 235] on input "text" at bounding box center [427, 237] width 595 height 29
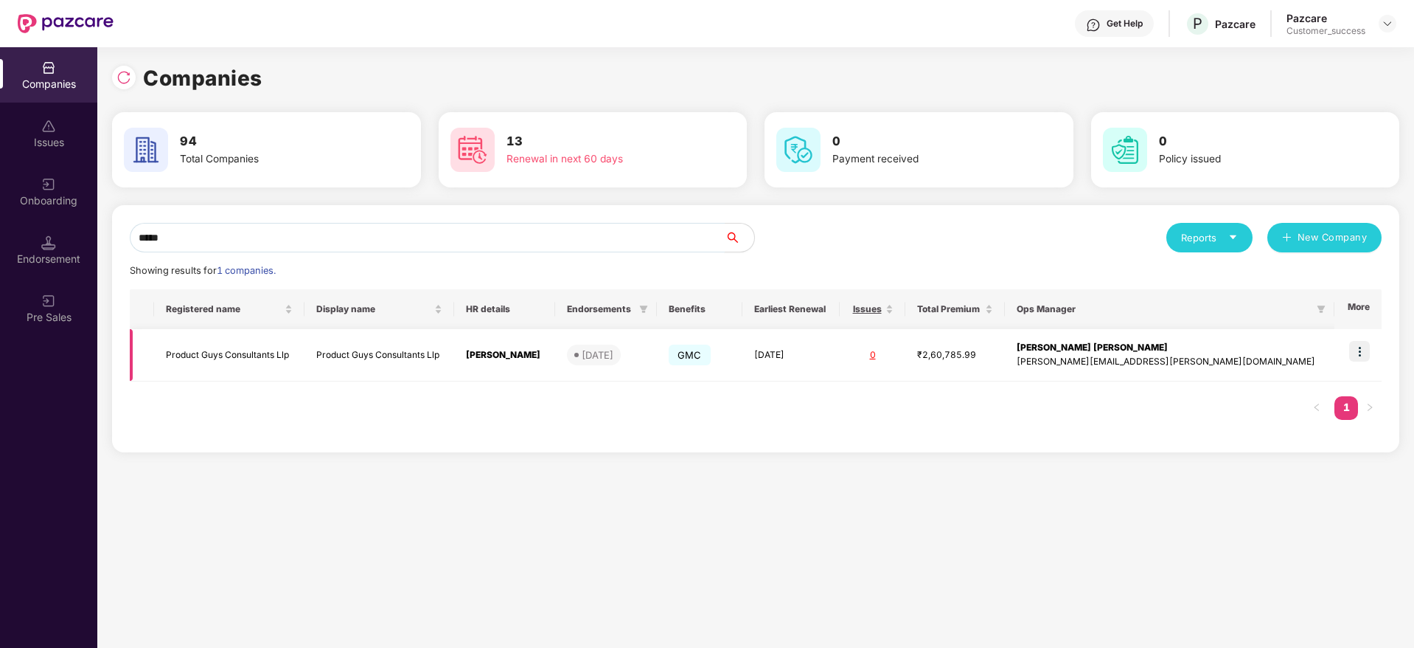
type input "*****"
click at [1371, 347] on td at bounding box center [1358, 355] width 47 height 52
click at [1369, 346] on img at bounding box center [1360, 351] width 21 height 21
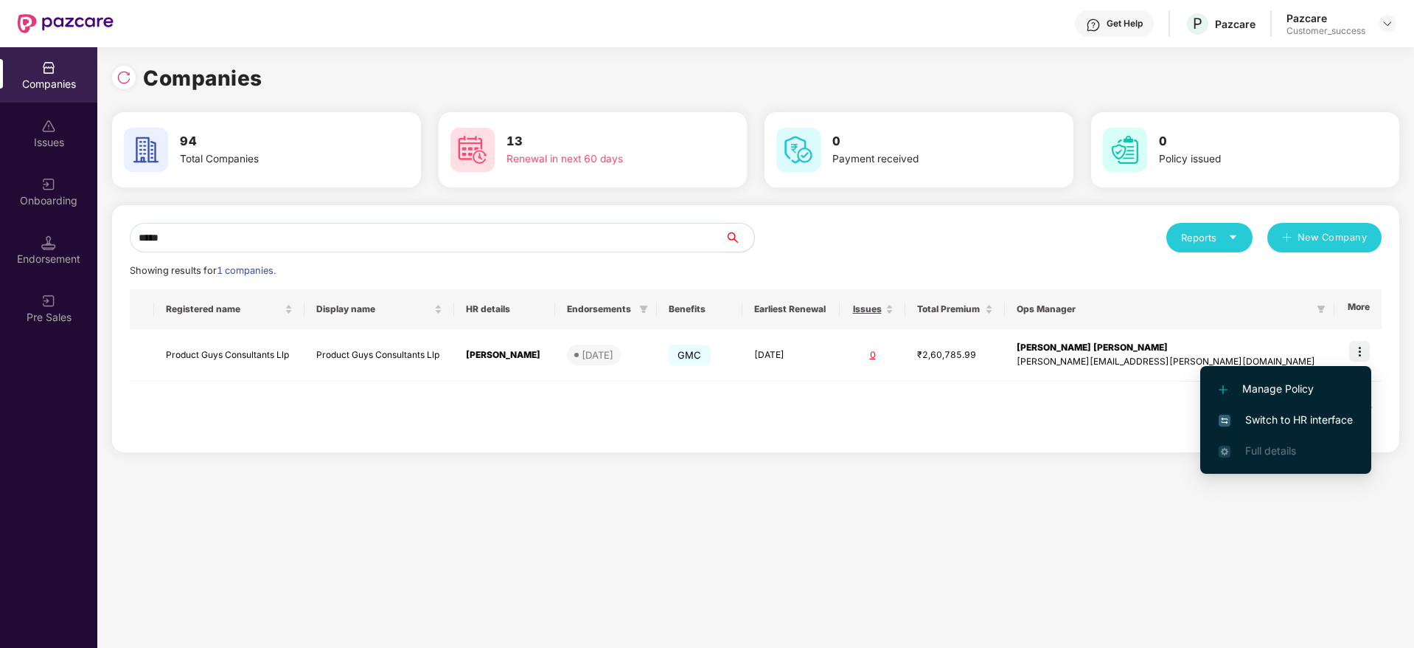
click at [1291, 426] on span "Switch to HR interface" at bounding box center [1286, 420] width 134 height 16
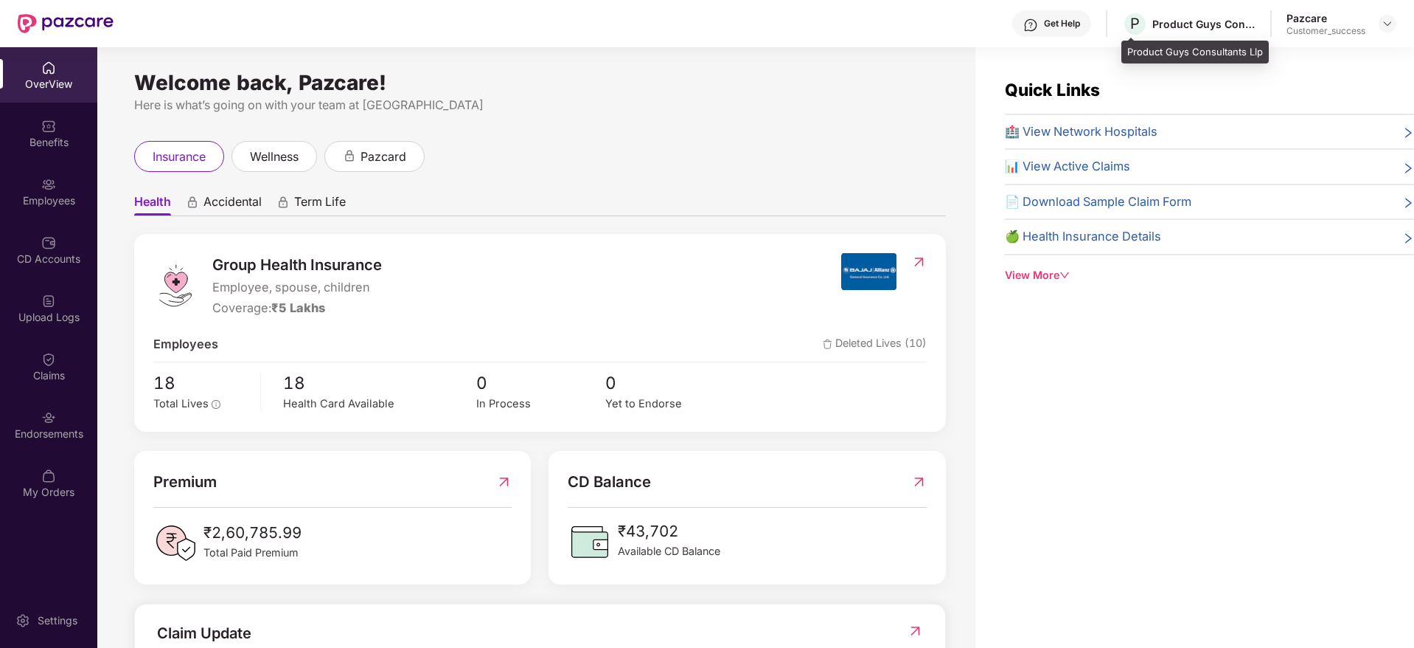
click at [1194, 20] on div "Product Guys Consultants Llp" at bounding box center [1204, 24] width 103 height 14
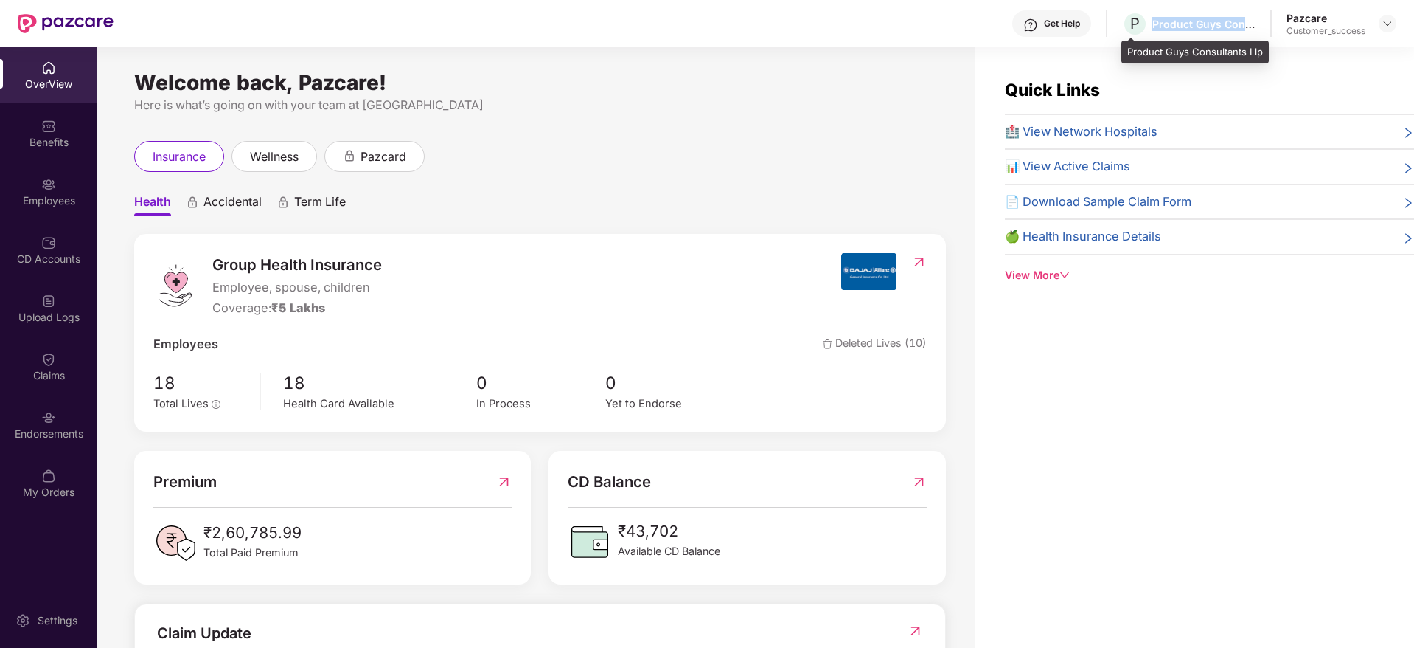
copy div "Product Guys Consultants Llp"
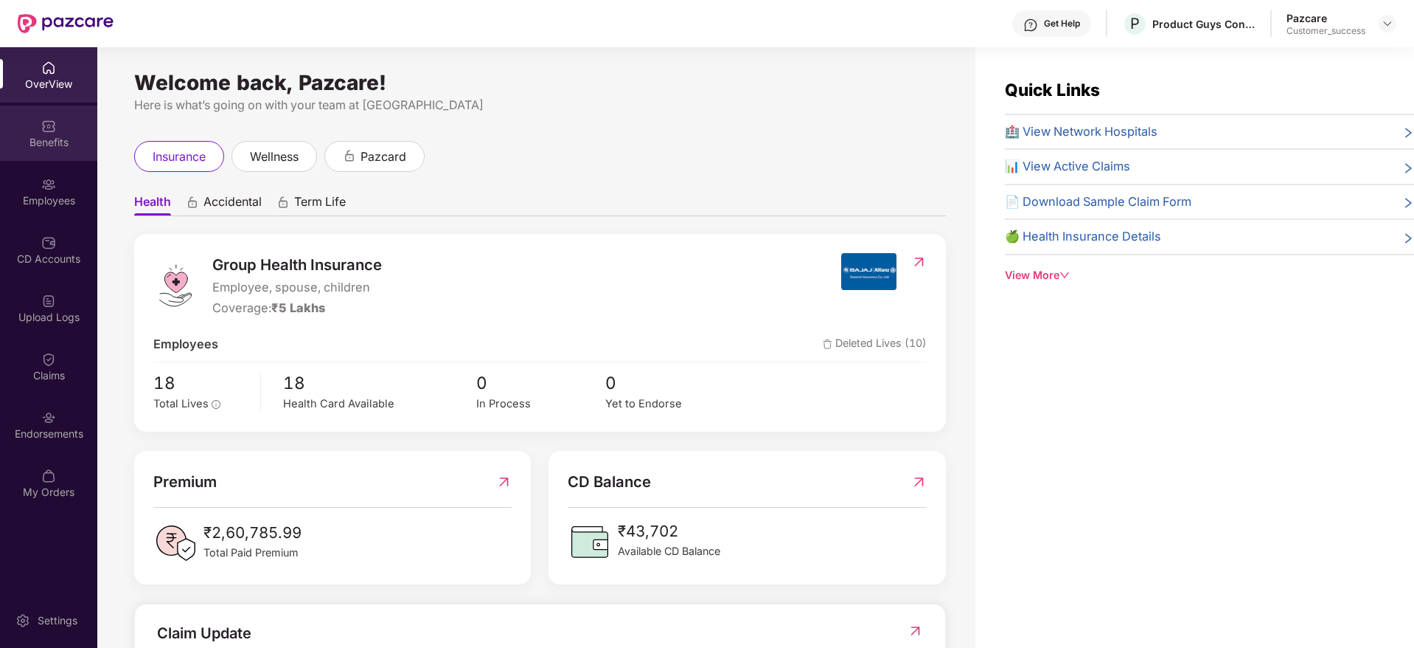
click at [56, 131] on div "Benefits" at bounding box center [48, 132] width 97 height 55
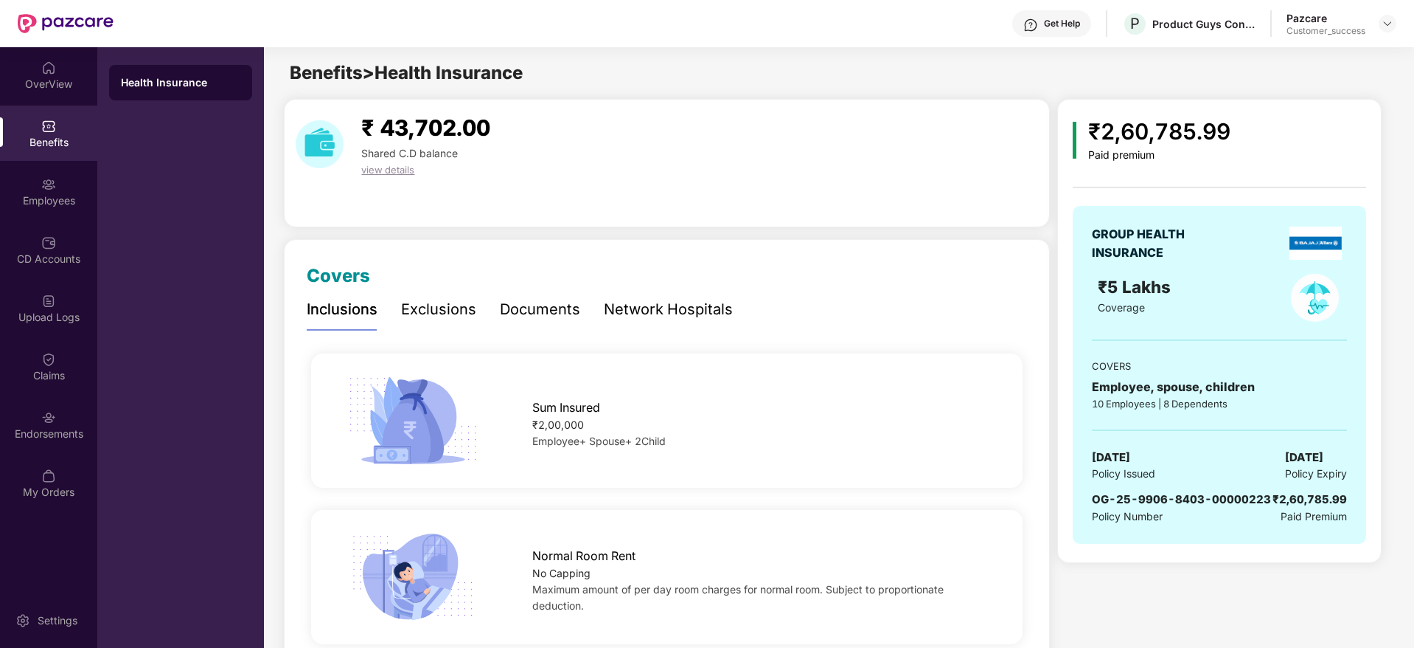
click at [1229, 500] on span "OG-25-9906-8403-00000223" at bounding box center [1181, 499] width 179 height 14
copy span "OG-25-9906-8403-00000223"
click at [1188, 28] on div "Product Guys Consultants Llp" at bounding box center [1204, 24] width 103 height 14
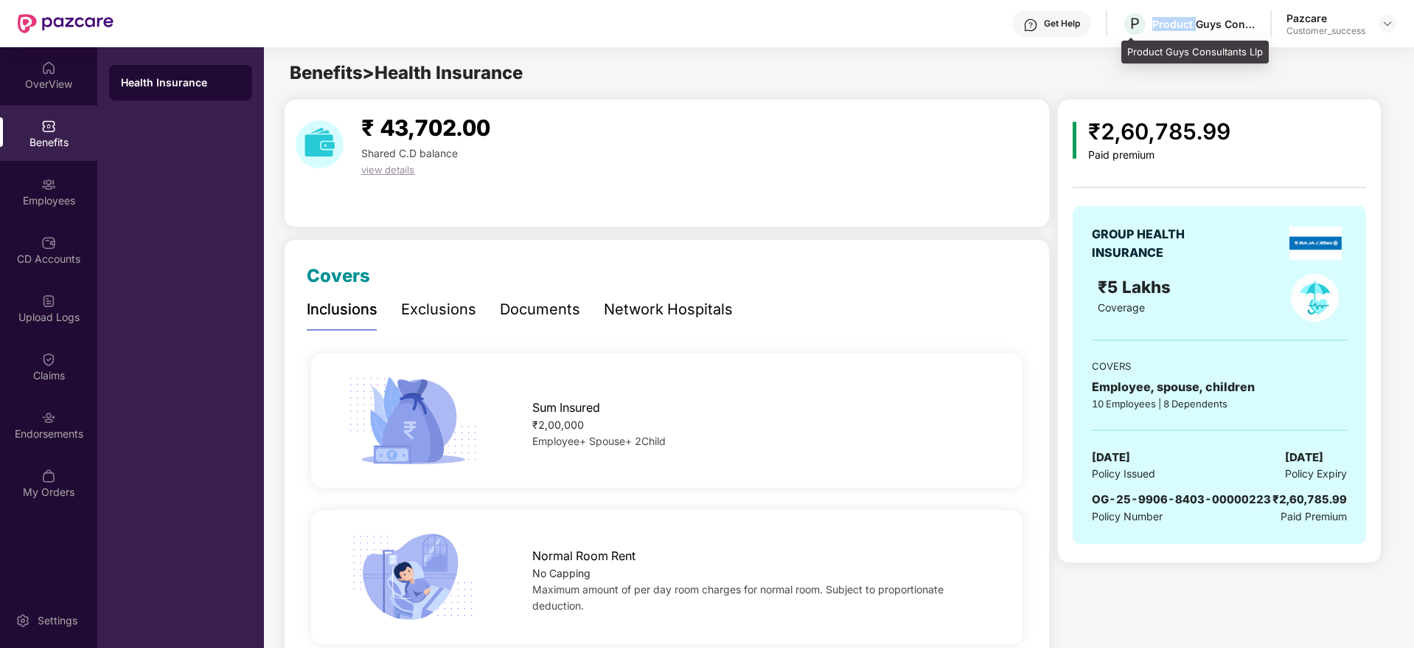
click at [1188, 28] on div "Product Guys Consultants Llp" at bounding box center [1204, 24] width 103 height 14
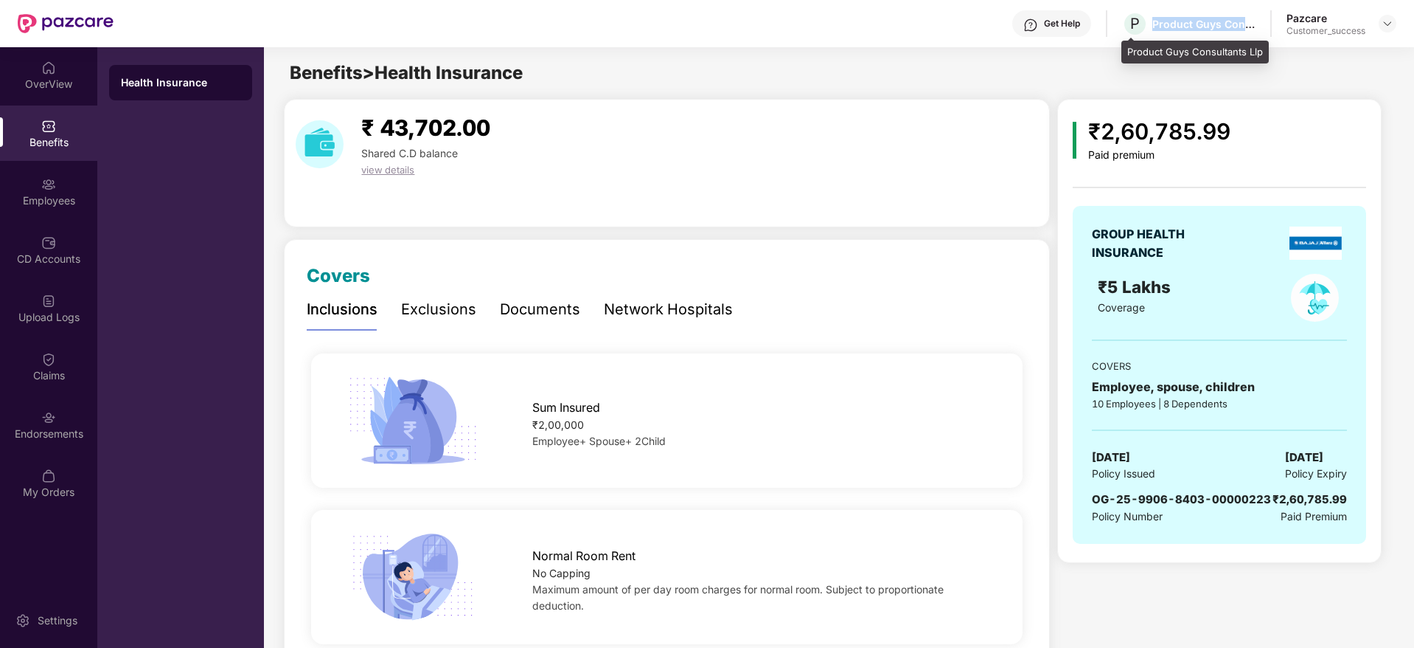
click at [1188, 28] on div "Product Guys Consultants Llp" at bounding box center [1204, 24] width 103 height 14
copy div "Product Guys Consultants Llp"
click at [1164, 133] on div "₹2,60,785.99" at bounding box center [1160, 131] width 142 height 35
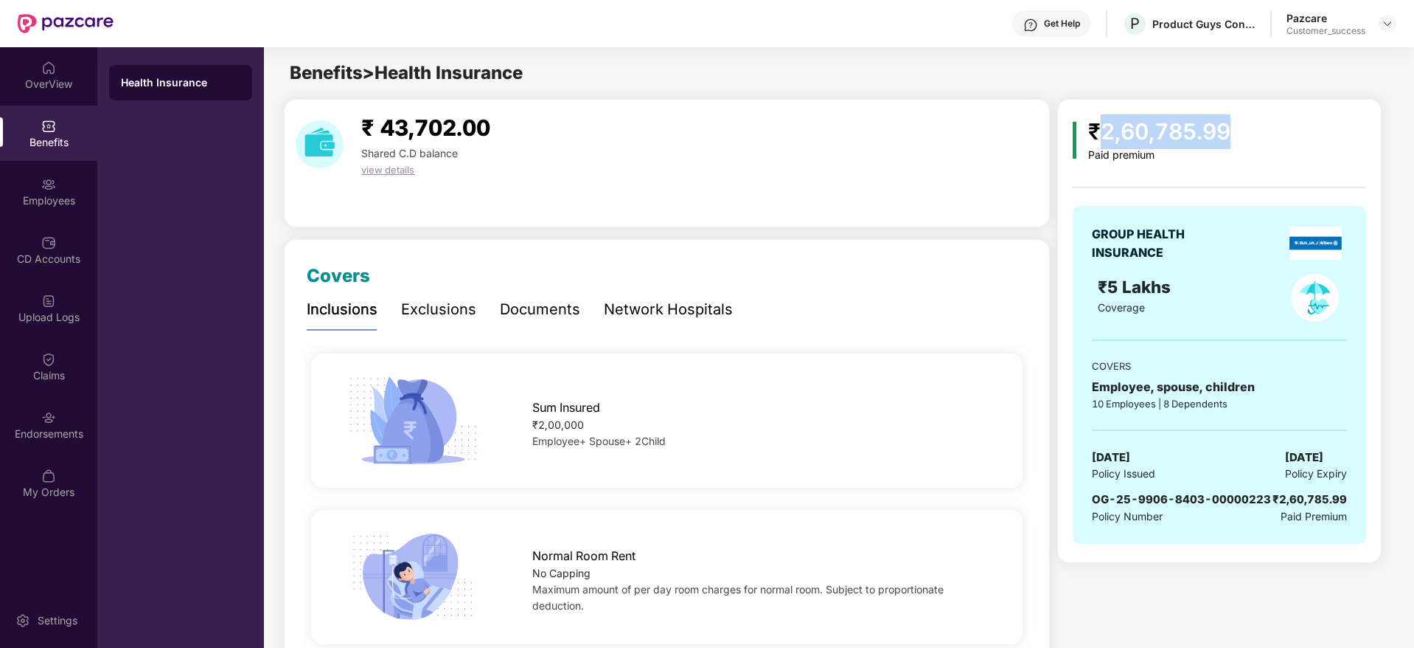
click at [1164, 133] on div "₹2,60,785.99" at bounding box center [1160, 131] width 142 height 35
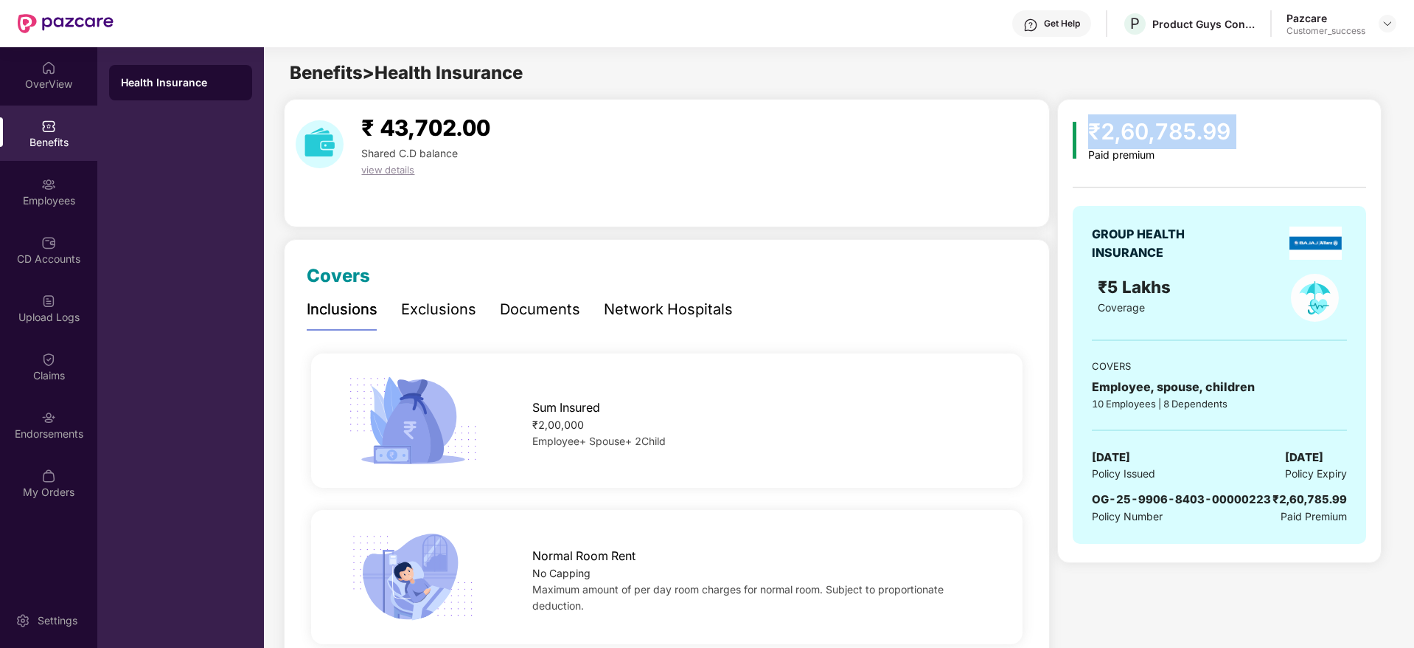
click at [1164, 133] on div "₹2,60,785.99" at bounding box center [1160, 131] width 142 height 35
click at [1305, 456] on span "29 Aug 2025" at bounding box center [1304, 457] width 38 height 18
copy span "29 Aug 2025"
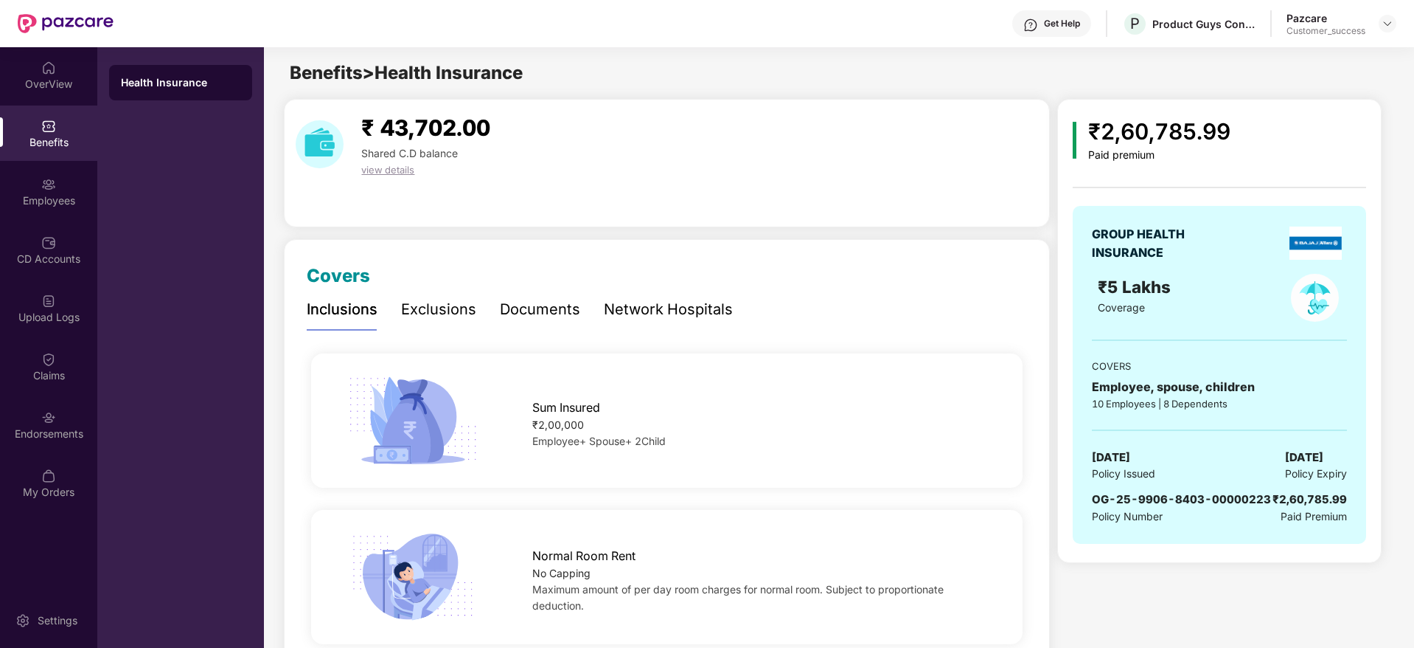
click at [545, 310] on div "Documents" at bounding box center [540, 309] width 80 height 23
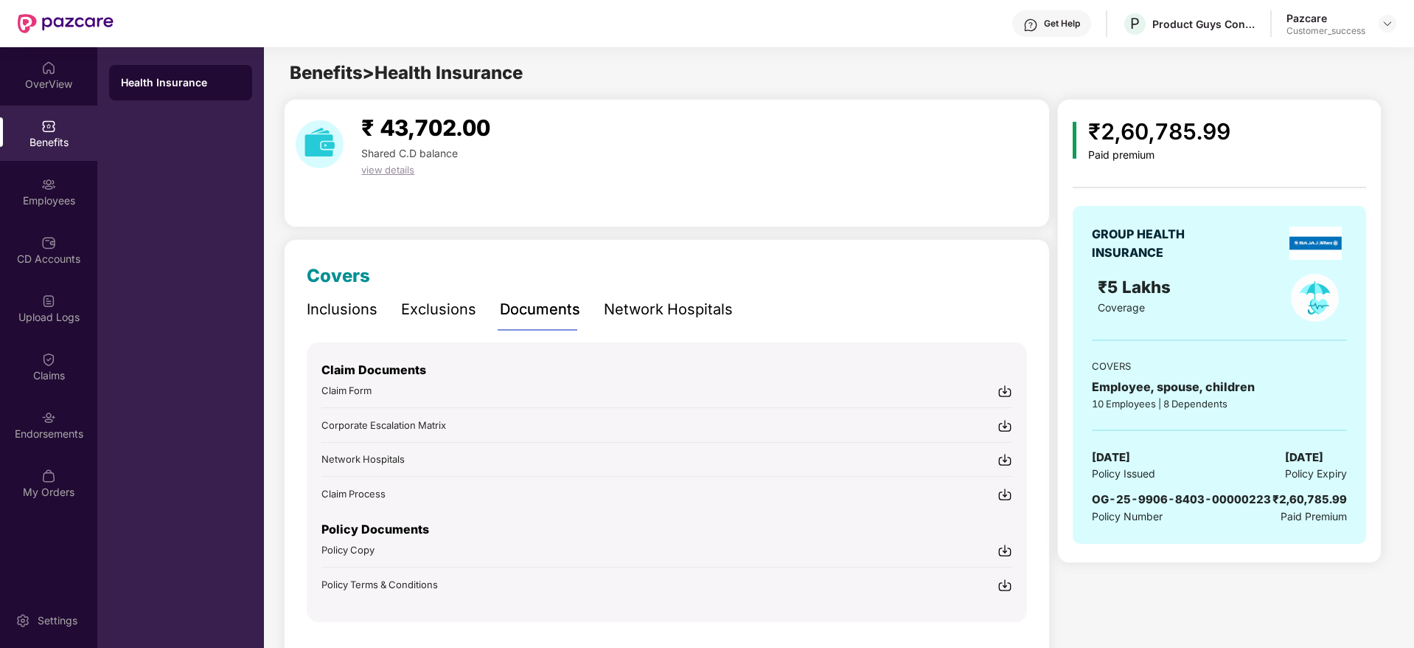
scroll to position [43, 0]
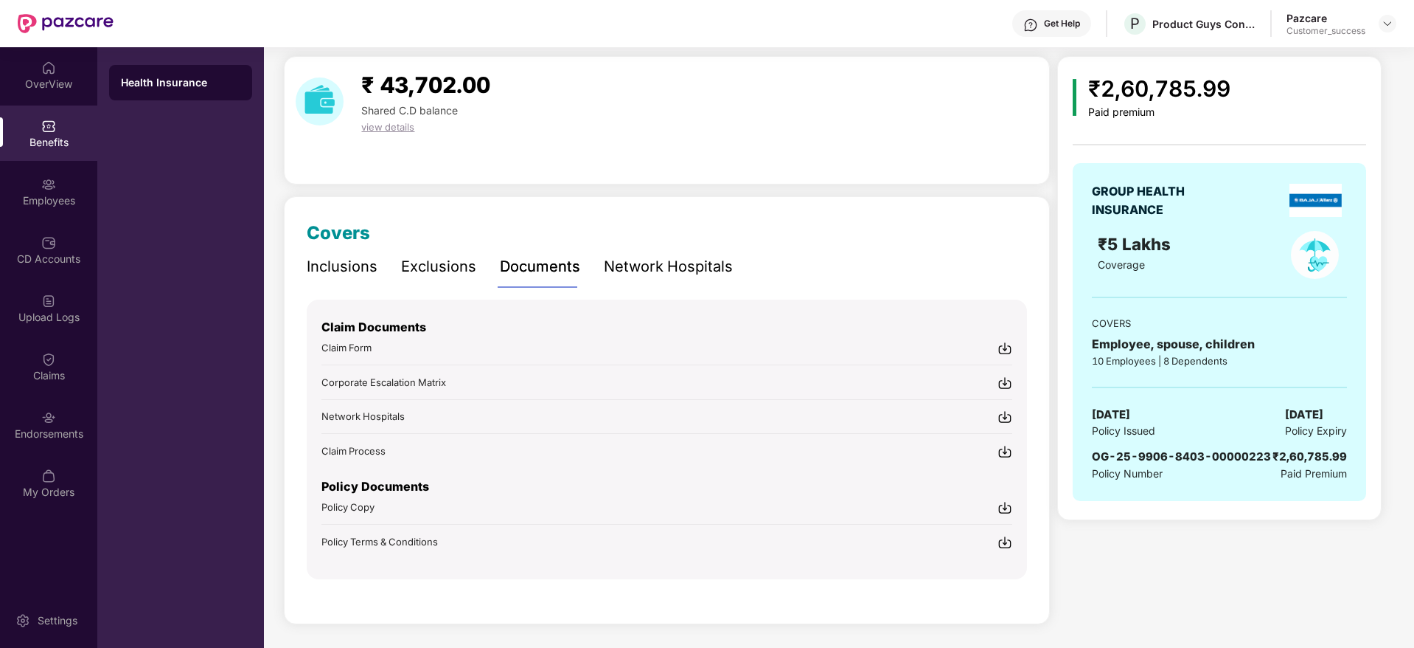
click at [1007, 507] on img at bounding box center [1005, 507] width 15 height 15
click at [1004, 538] on img at bounding box center [1005, 542] width 15 height 15
click at [72, 178] on div "Employees" at bounding box center [48, 191] width 97 height 55
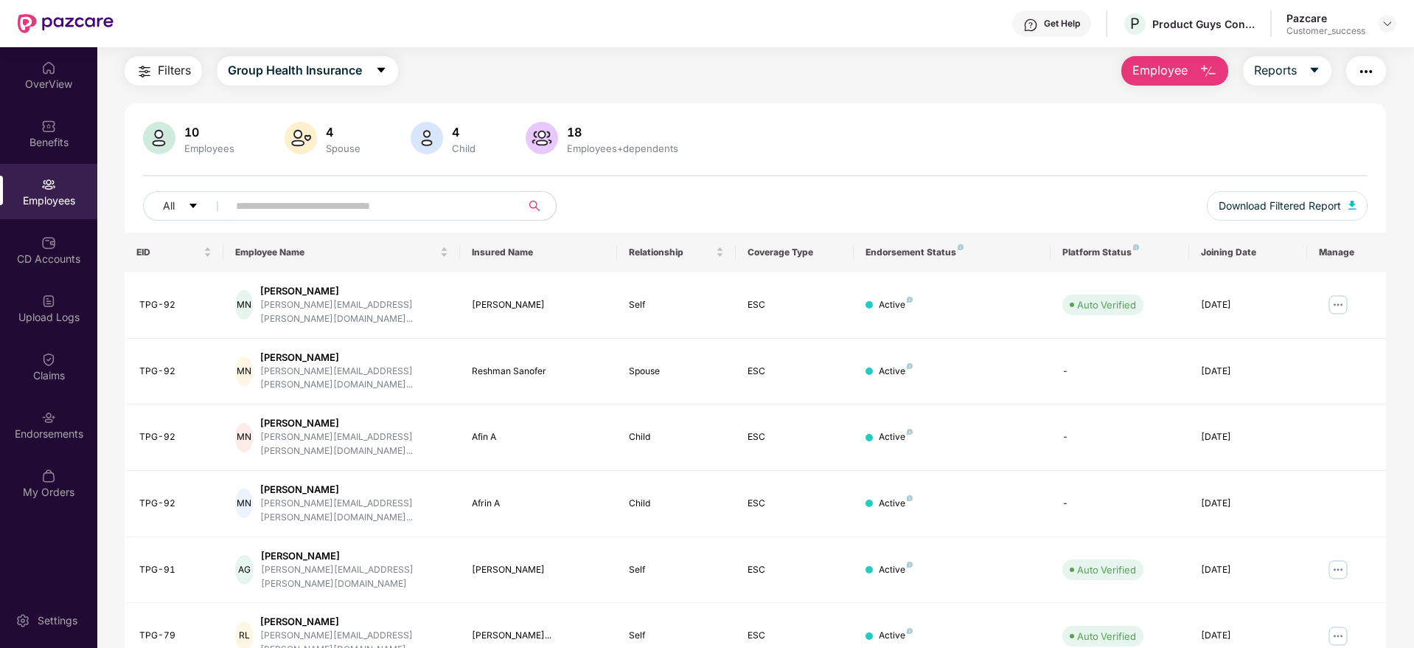
click at [183, 69] on span "Filters" at bounding box center [174, 70] width 33 height 18
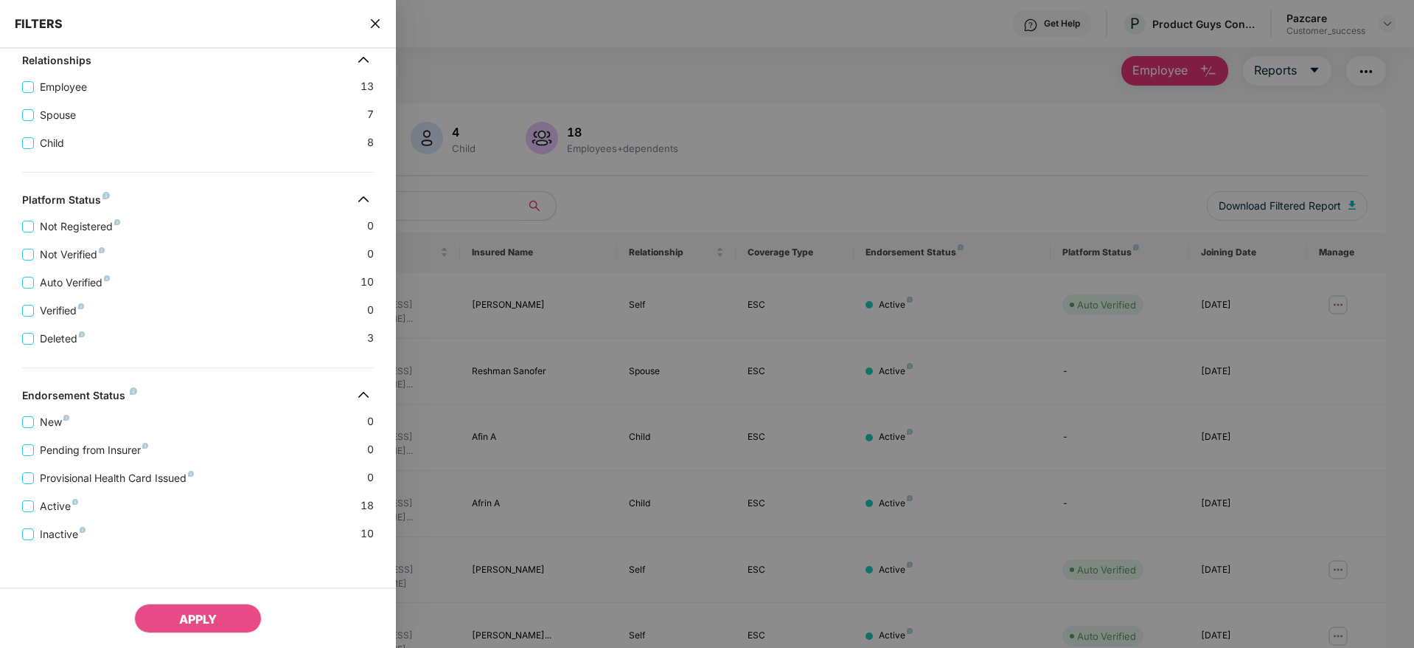
scroll to position [286, 0]
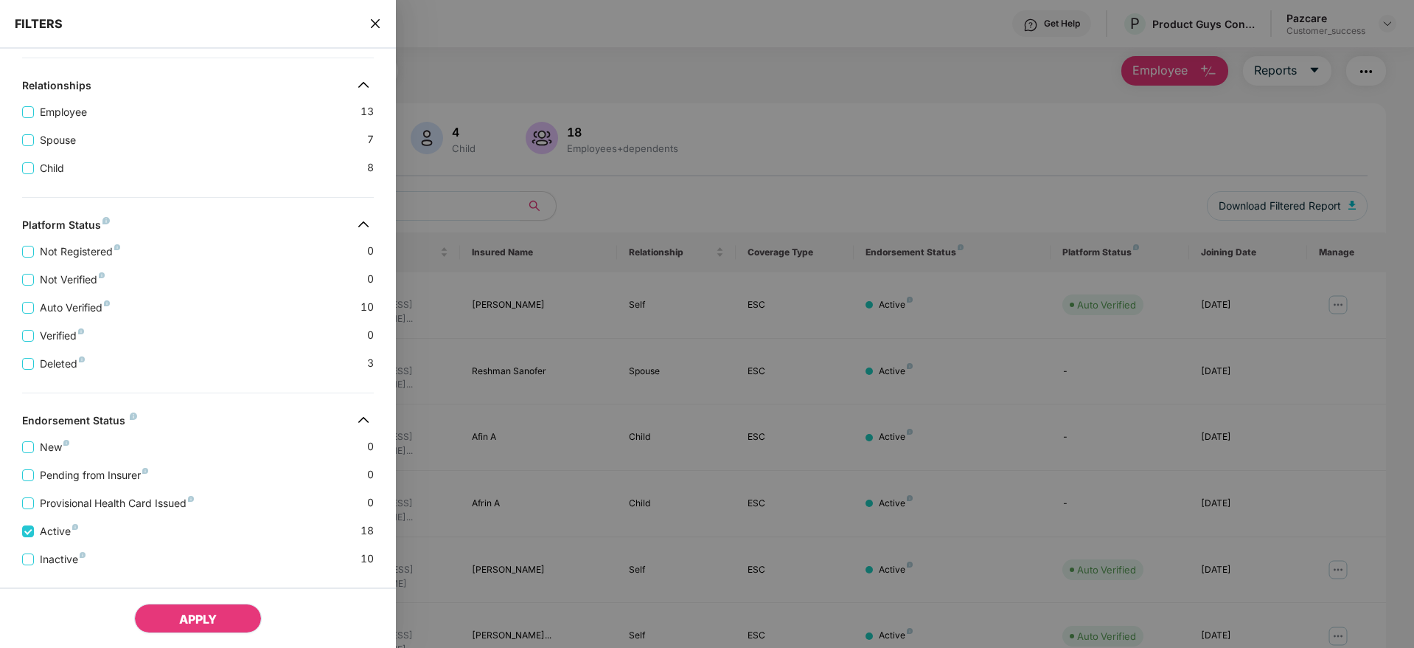
click at [201, 611] on span "APPLY" at bounding box center [198, 618] width 38 height 15
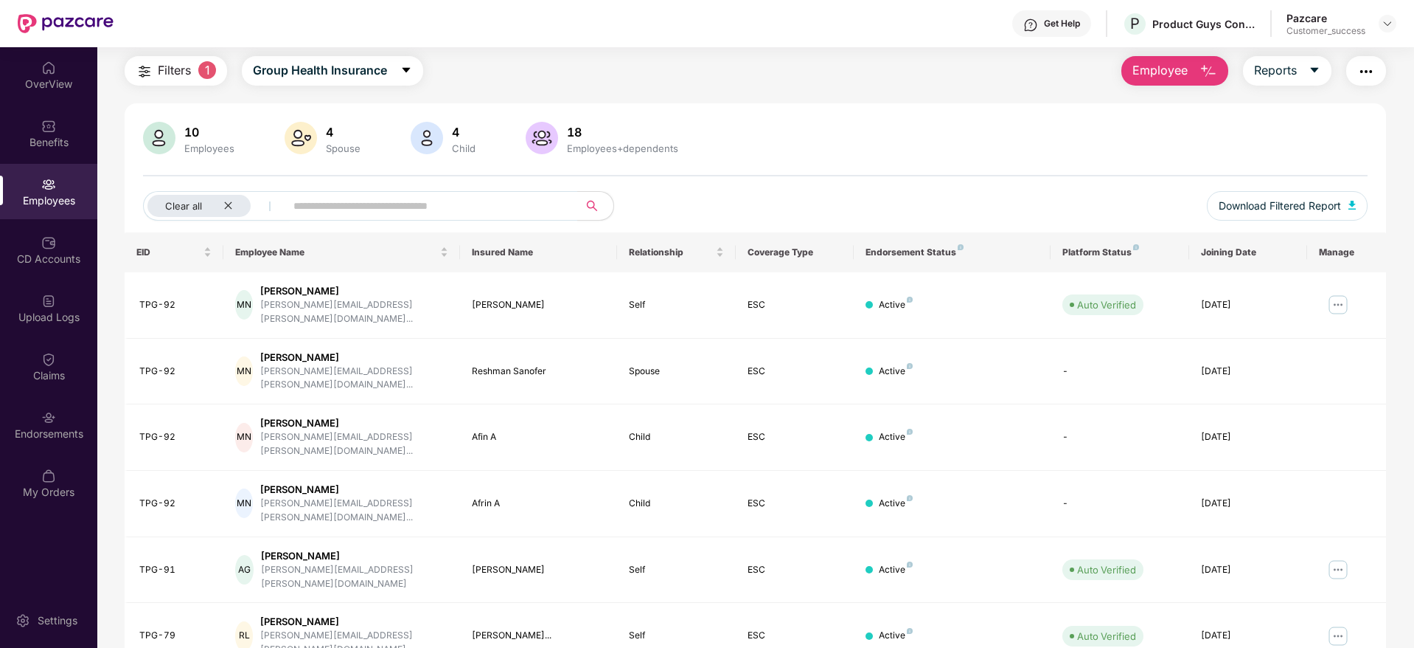
click at [1308, 122] on div "10 Employees 4 Spouse 4 Child 18 Employees+dependents" at bounding box center [755, 139] width 1225 height 35
click at [1311, 205] on span "Download Filtered Report" at bounding box center [1280, 206] width 122 height 16
